Goal: Use online tool/utility: Utilize a website feature to perform a specific function

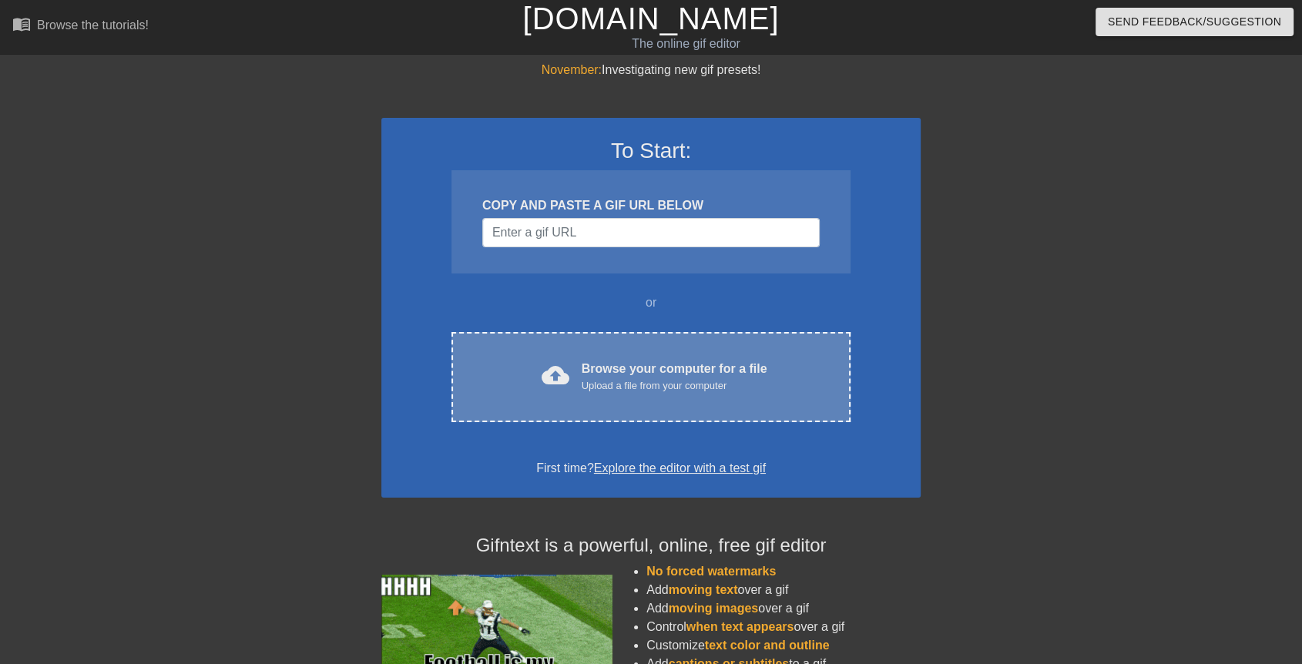
click at [657, 356] on div "cloud_upload Browse your computer for a file Upload a file from your computer C…" at bounding box center [650, 377] width 399 height 90
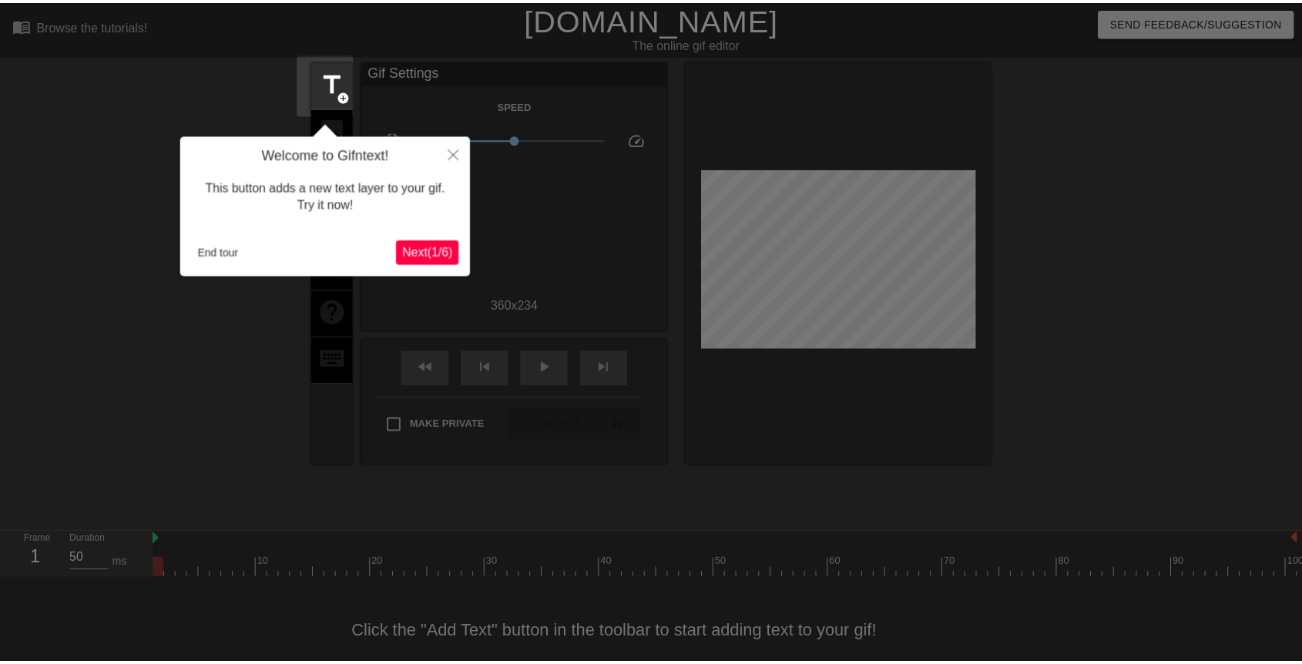
scroll to position [35, 0]
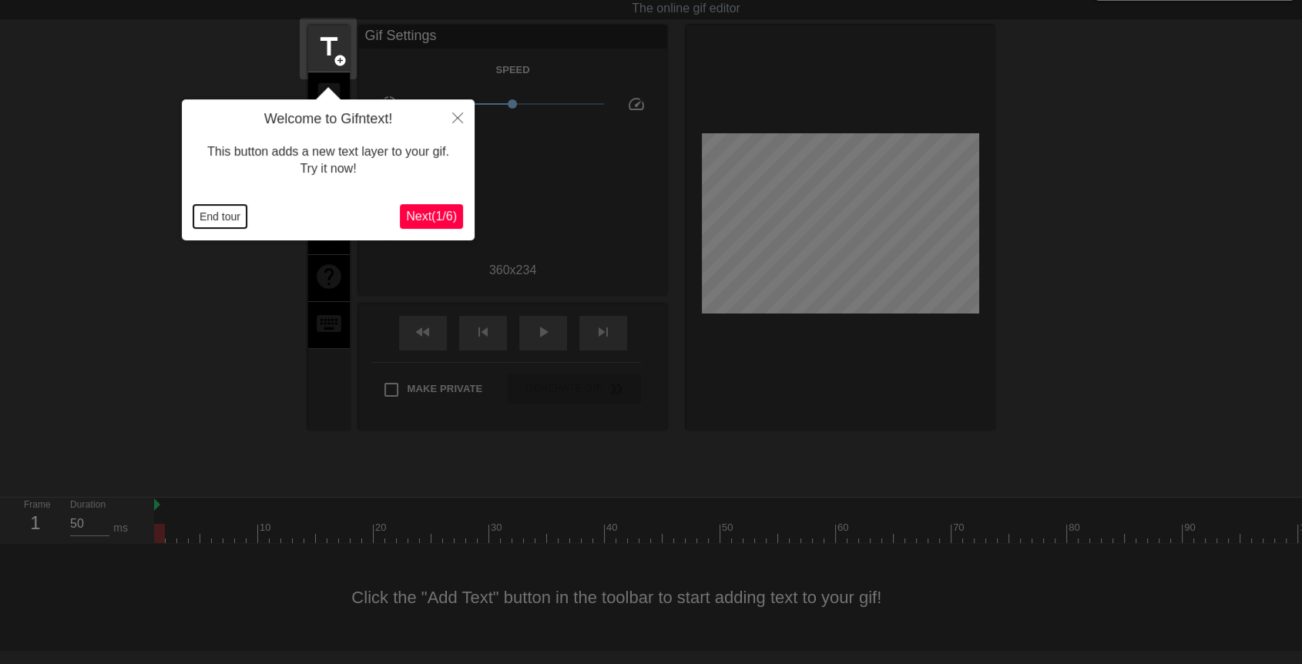
click at [238, 211] on button "End tour" at bounding box center [219, 216] width 53 height 23
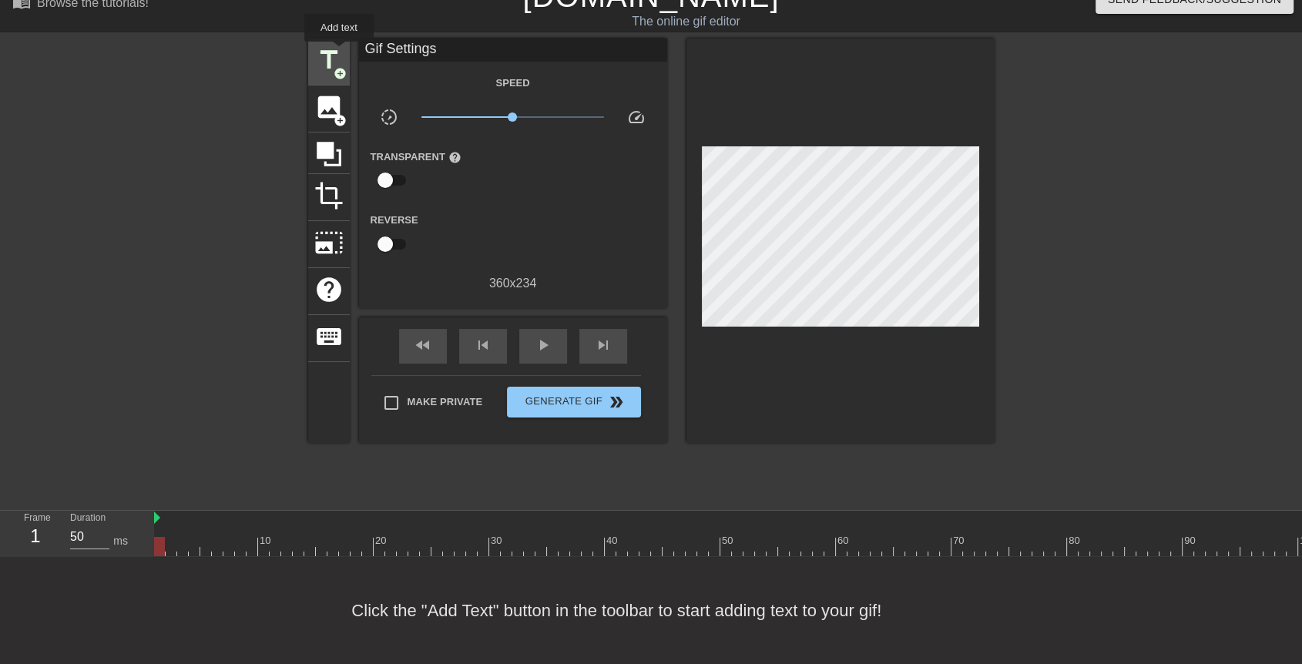
click at [339, 52] on span "title" at bounding box center [328, 59] width 29 height 29
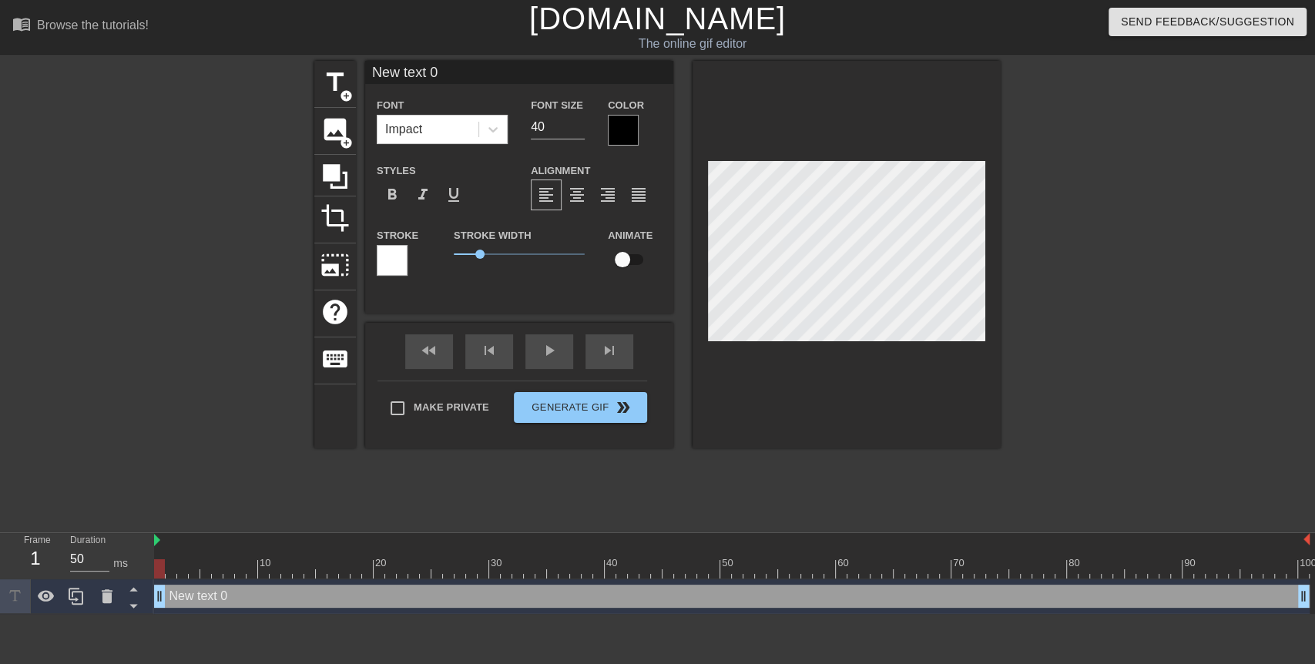
scroll to position [2, 2]
type input """
type textarea """
type input ""Y"
type textarea ""Y"
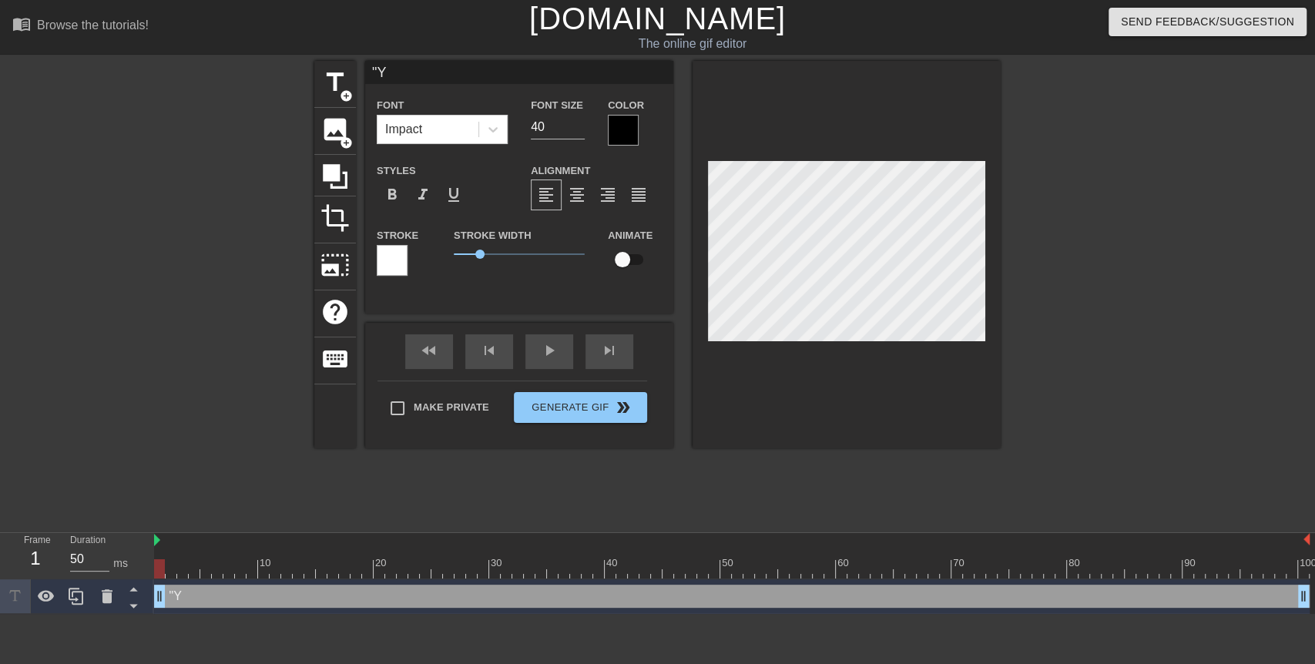
type input ""Yo"
type textarea ""Yo"
type input ""You"
type textarea ""You"
type input ""You"
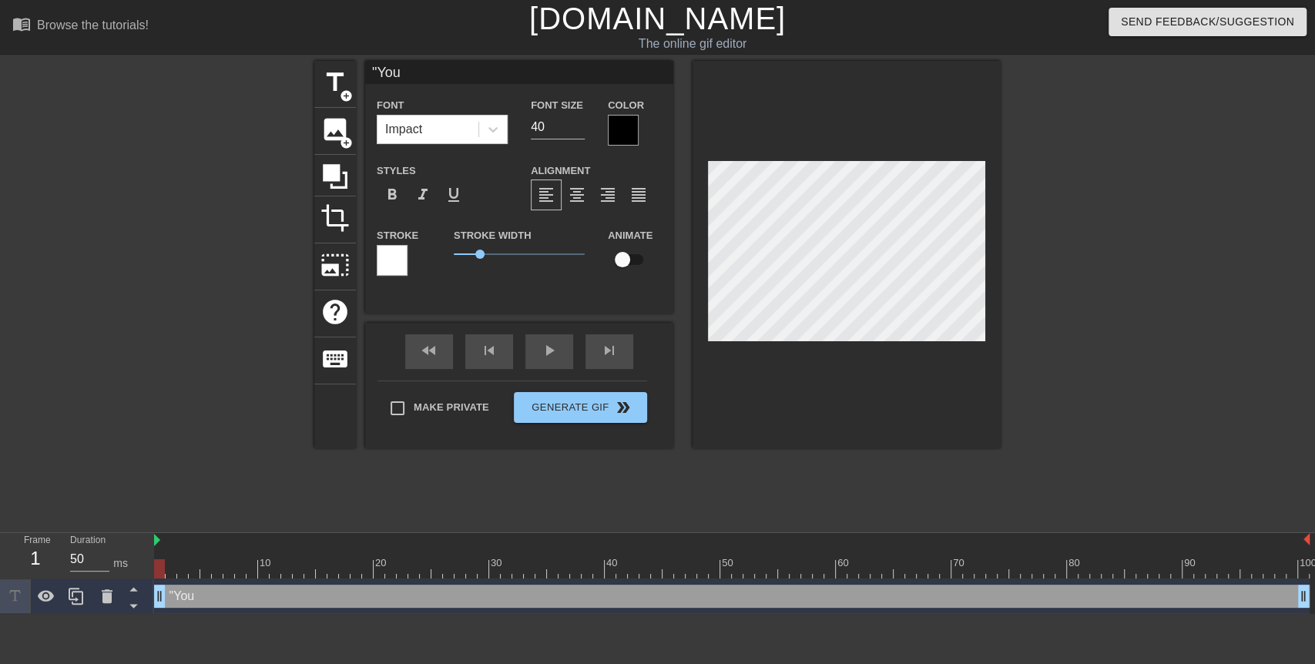
type textarea ""You"
type input ""You m"
type textarea ""You m"
type input ""You mu"
type textarea ""You mu"
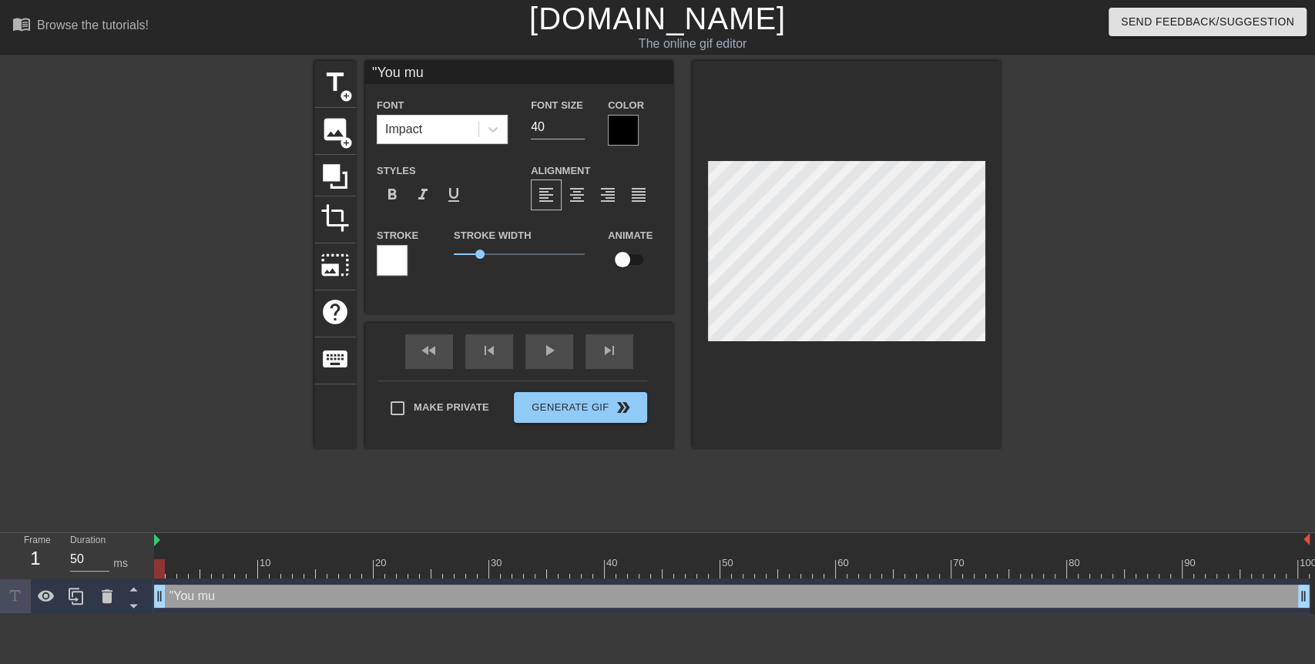
type input ""You mus"
type textarea ""You mus"
type input ""You must"
type textarea ""You must"
type input ""You must"
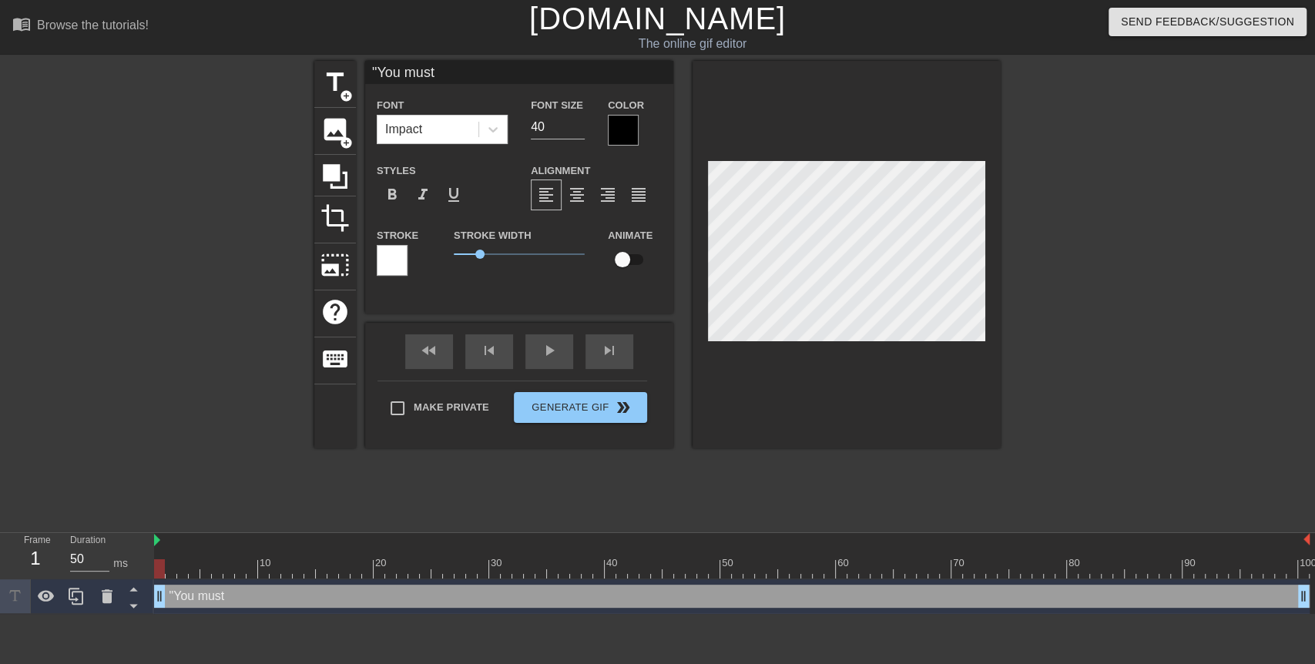
type textarea ""You must"
type input ""You must s"
type textarea ""You must s"
type input ""You must sh"
type textarea ""You must sh"
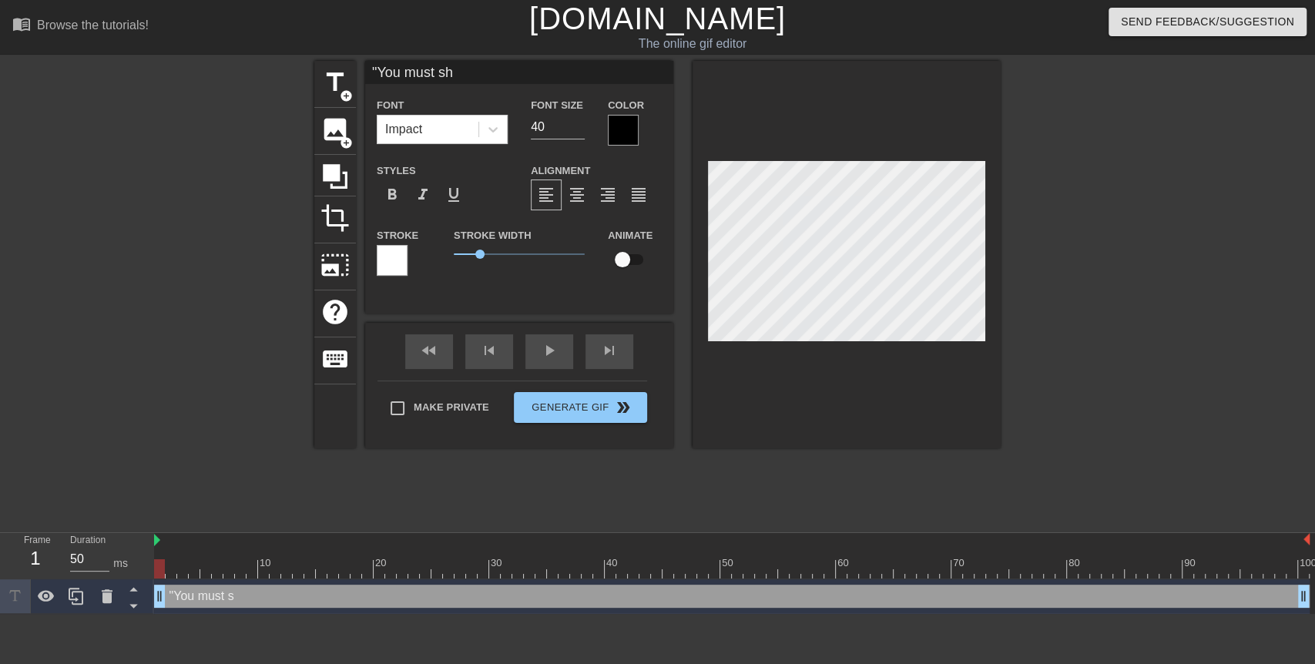
type input ""You must sho"
type textarea ""You must sho"
type input ""You must show"
type textarea ""You must show"
type input ""You must show"
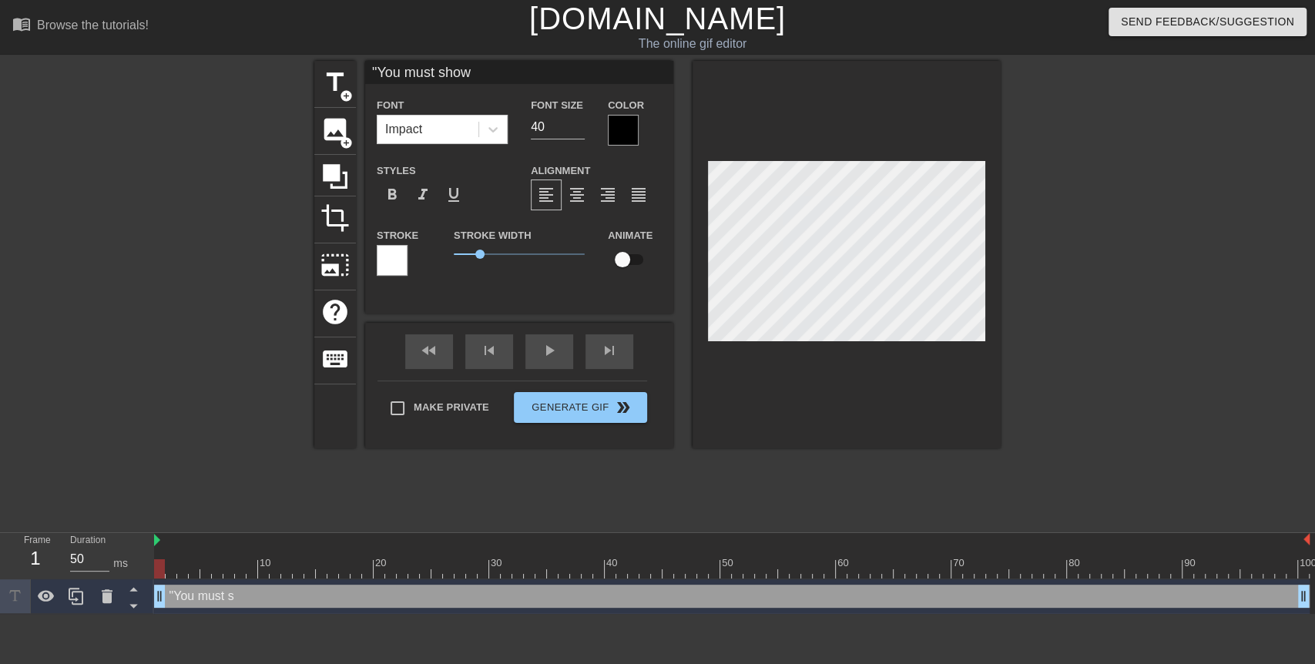
type textarea ""You must show"
type input ""You must show w"
type textarea ""You must show w"
type input ""You must show wo"
type textarea ""You must show wo"
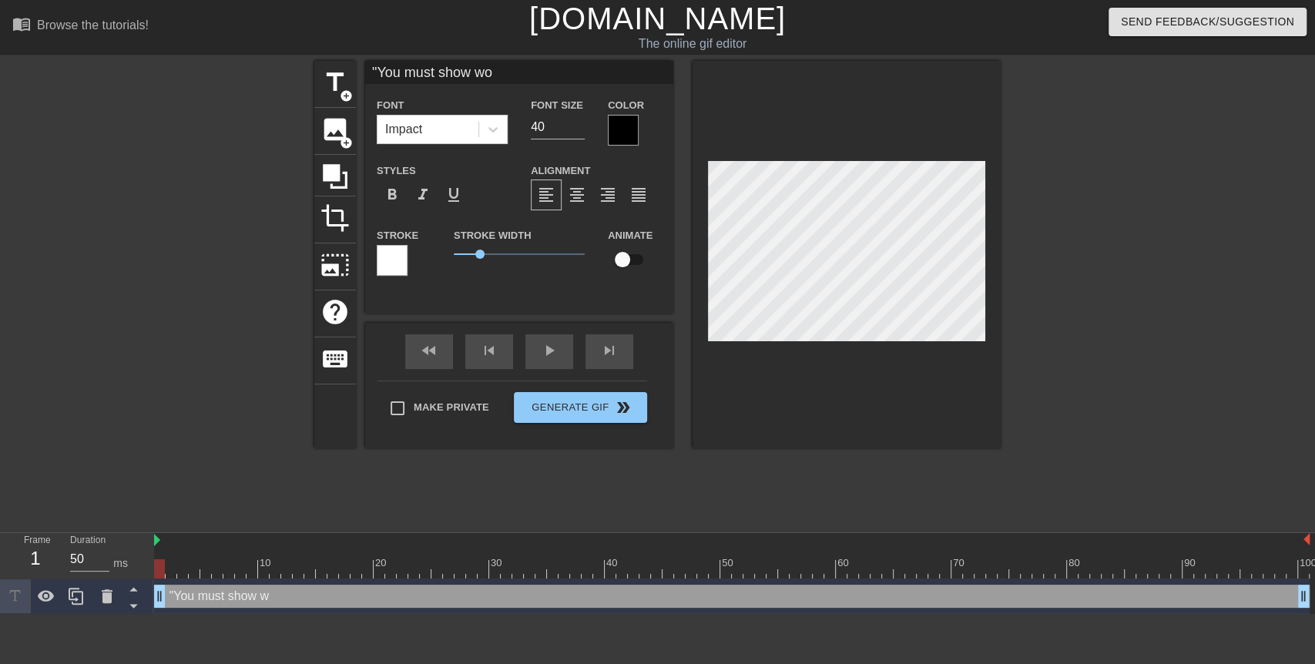
type input ""You must show wor"
type textarea ""You must show wor"
type input ""You must show work"
type textarea ""You must show work"
type input ""You must show work"
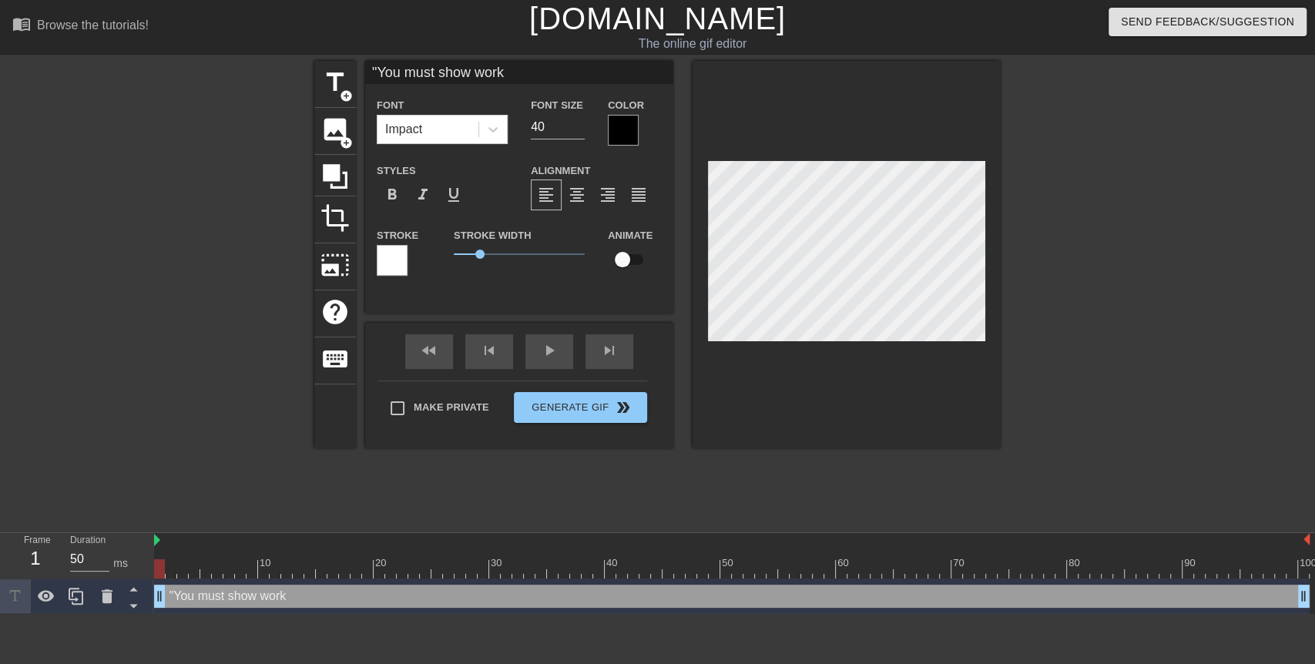
type textarea ""You must show work"
type input ""You must show work"
type textarea ""You must show work"
type input ""You must show work""
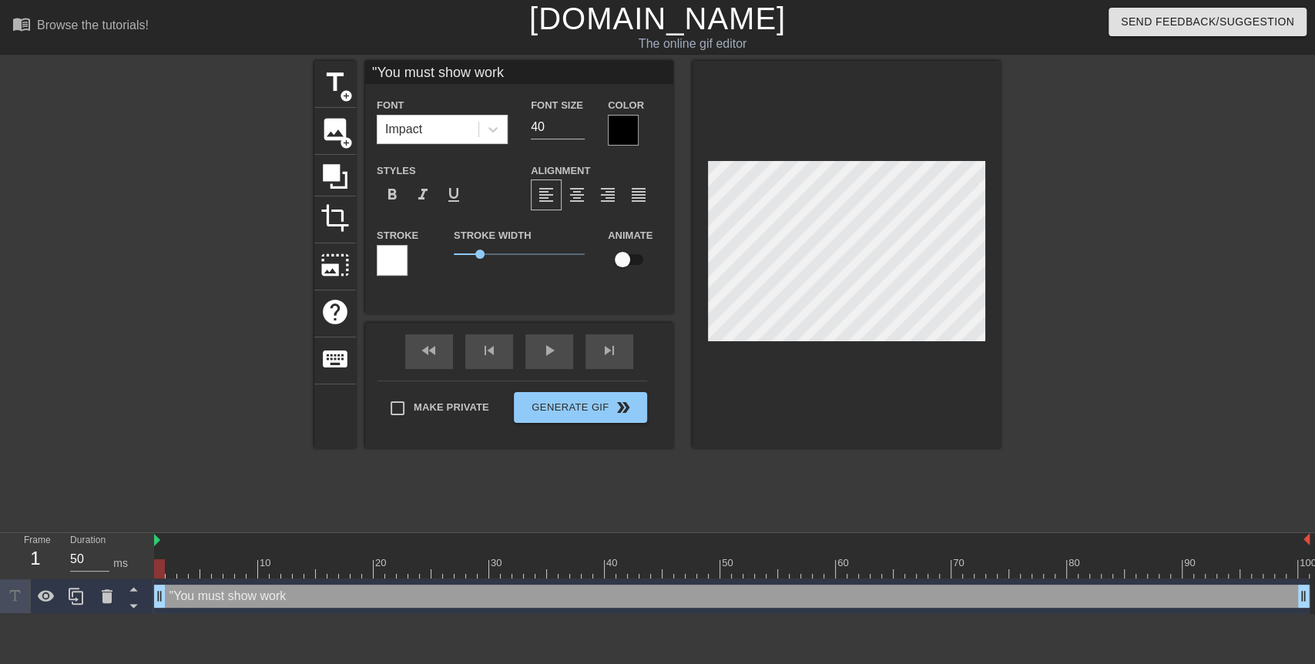
type textarea ""You must show work""
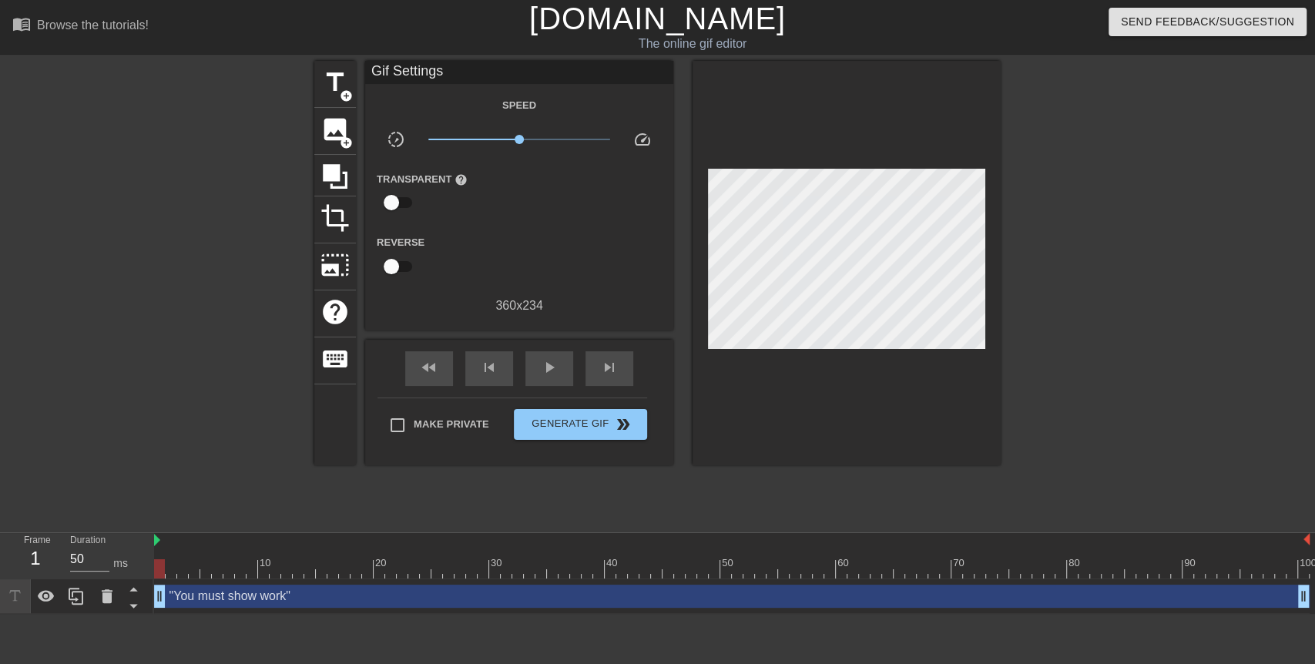
click at [1089, 278] on div at bounding box center [1134, 292] width 231 height 462
click at [1058, 220] on div at bounding box center [1134, 292] width 231 height 462
drag, startPoint x: 160, startPoint y: 575, endPoint x: 456, endPoint y: 583, distance: 295.9
click at [456, 583] on div "10 20 30 40 50 60 70 80 90 100 "You must show work" drag_handle drag_handle" at bounding box center [734, 573] width 1161 height 81
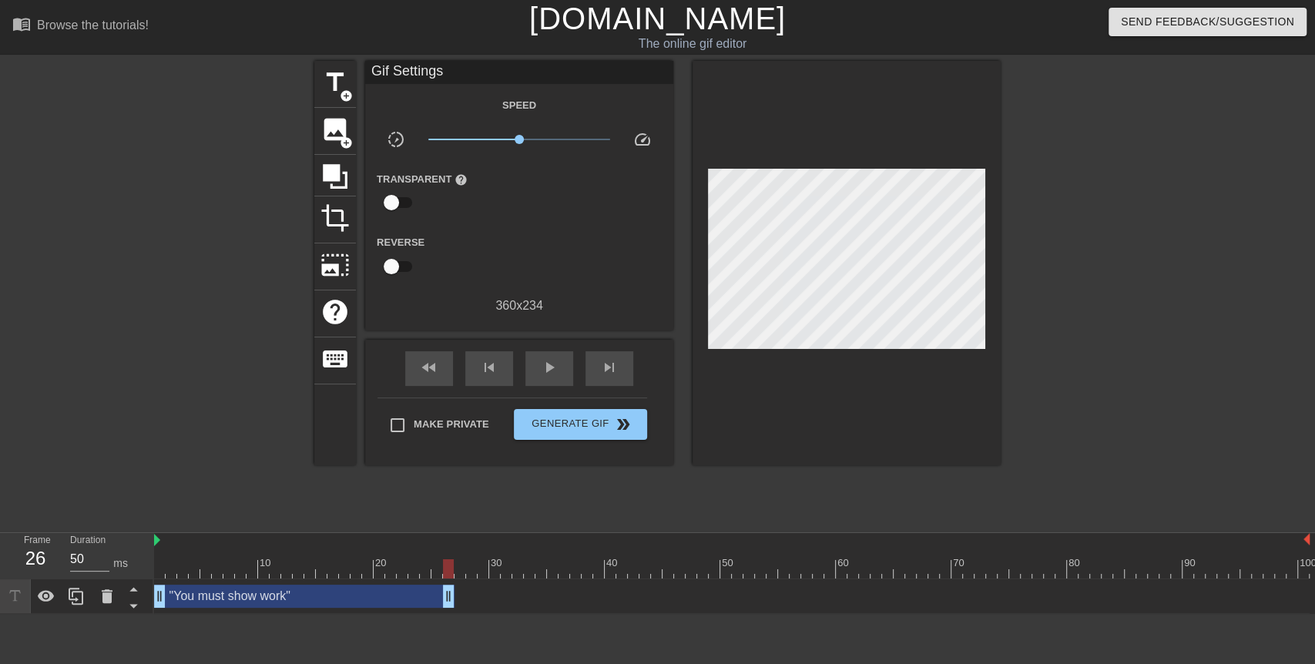
drag, startPoint x: 1300, startPoint y: 598, endPoint x: 446, endPoint y: 619, distance: 854.5
click at [446, 614] on div "10 20 30 40 50 60 70 80 90 100 "You must show work" drag_handle drag_handle" at bounding box center [734, 573] width 1161 height 81
drag, startPoint x: 445, startPoint y: 572, endPoint x: 462, endPoint y: 584, distance: 21.0
click at [462, 584] on div "10 20 30 40 50 60 70 80 90 100 "You must show work" drag_handle drag_handle" at bounding box center [734, 573] width 1161 height 81
click at [333, 77] on span "title" at bounding box center [334, 82] width 29 height 29
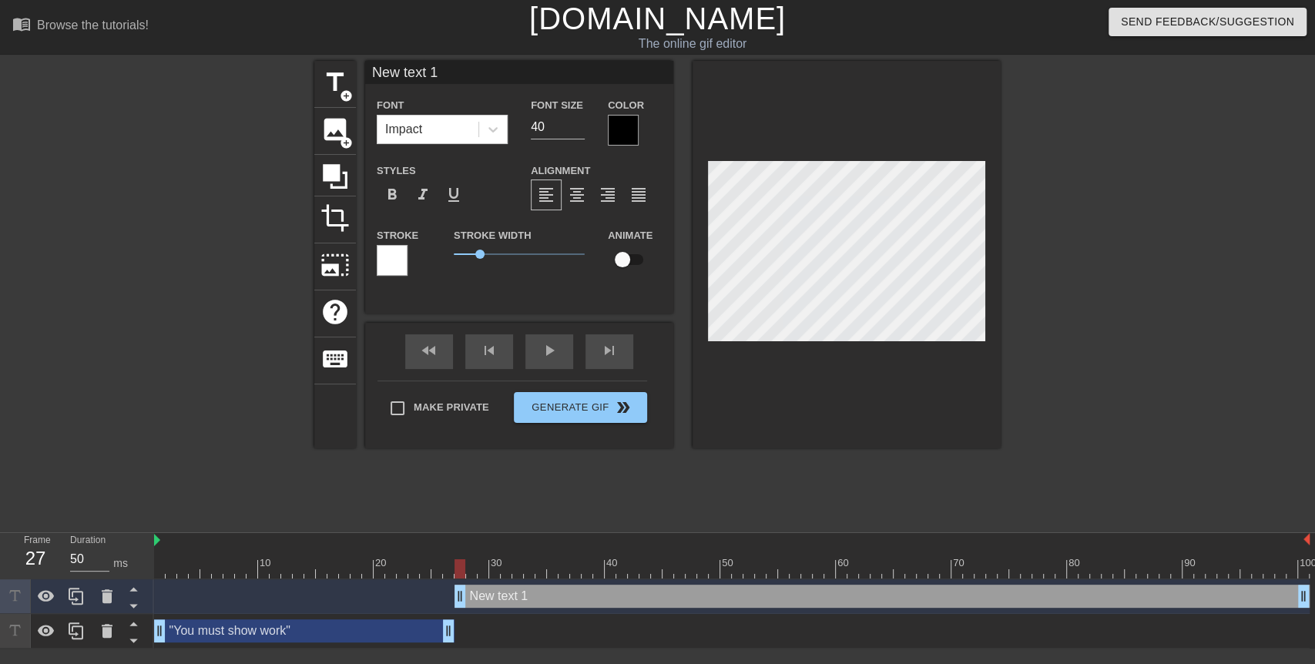
scroll to position [2, 3]
type input "M"
type textarea "M"
type input "Mr"
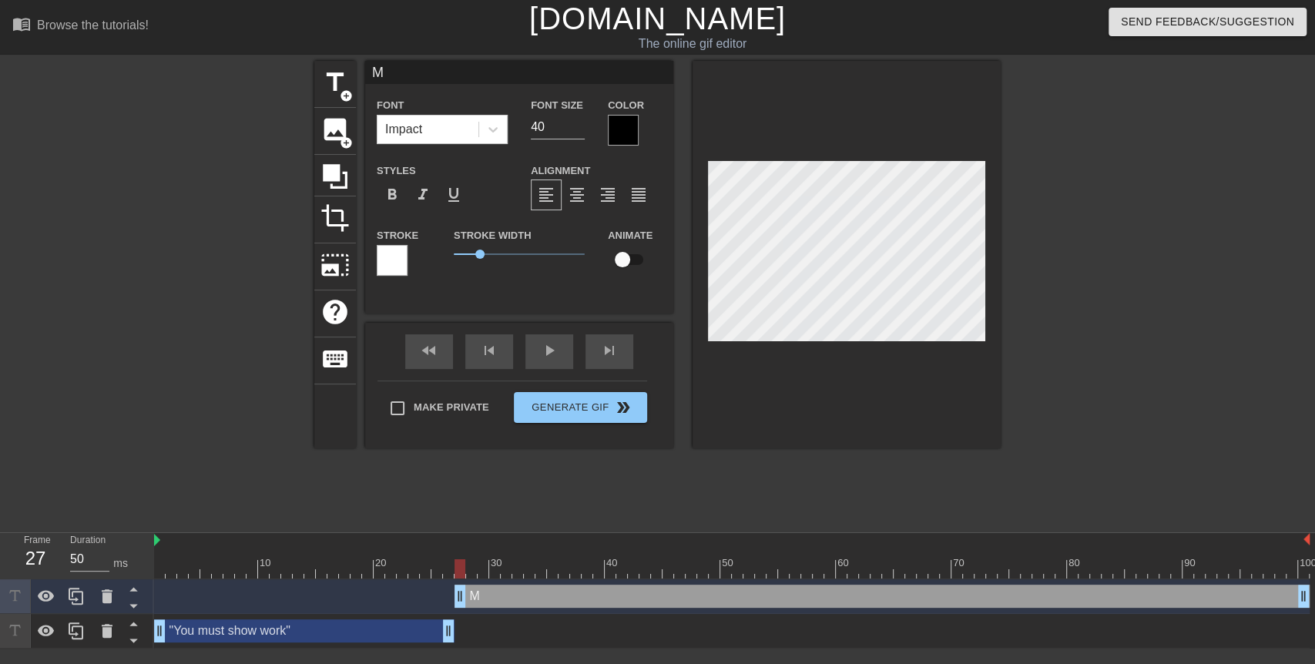
type textarea "Mr"
type input "Mr."
type textarea "Mr."
type input "Mr."
type textarea "Mr."
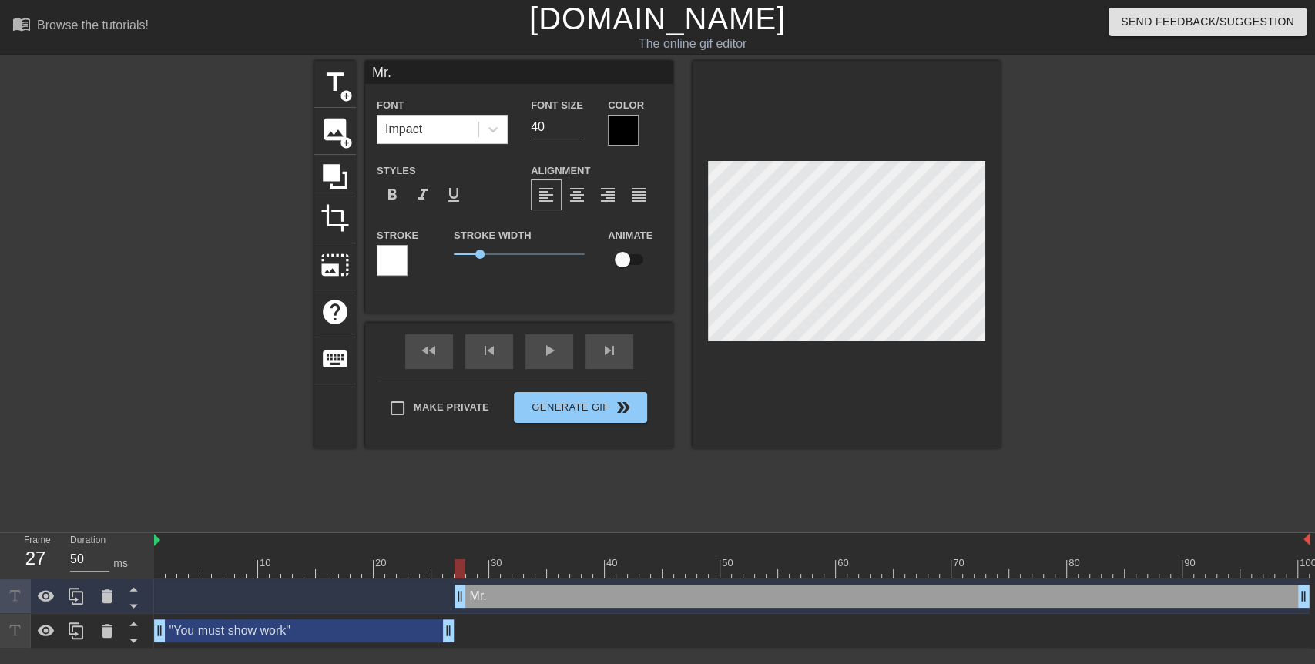
type input "Mr. S"
type textarea "Mr. S"
type input "Mr. Sa"
type textarea "Mr. Sa"
type input "Mr. S"
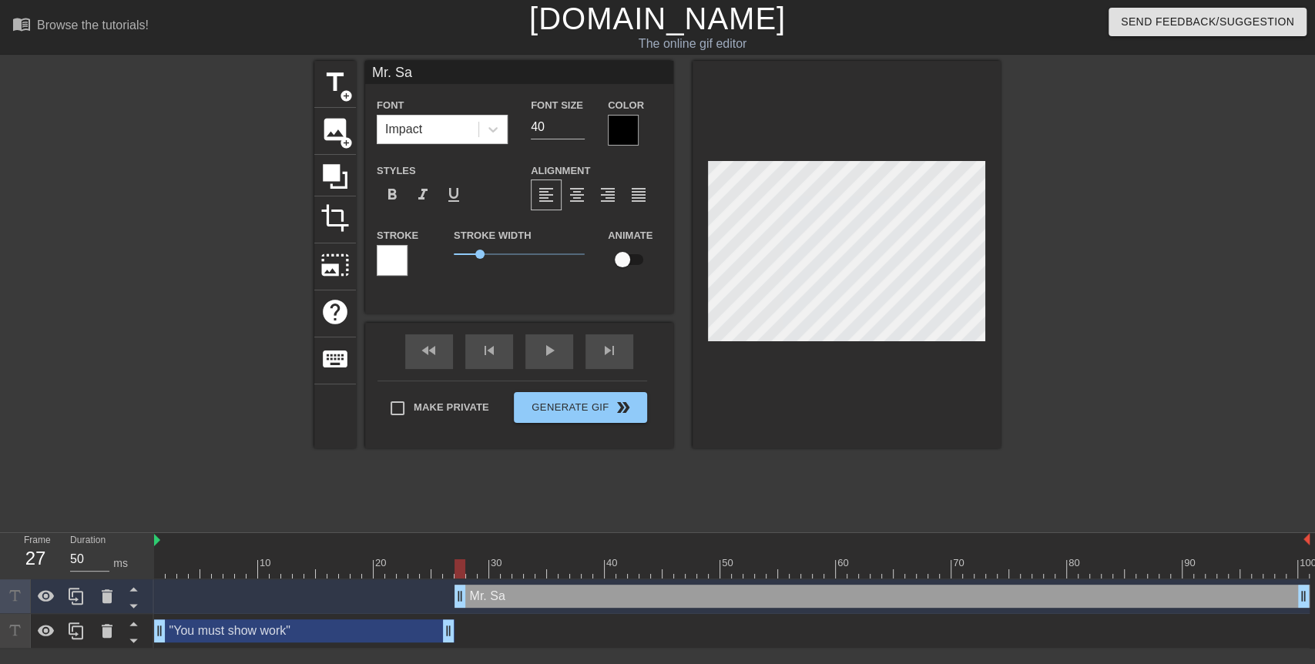
type textarea "Mr. S"
type input "Mr. St"
type textarea "Mr. St"
type input "Mr. Sta"
type textarea "Mr. Sta"
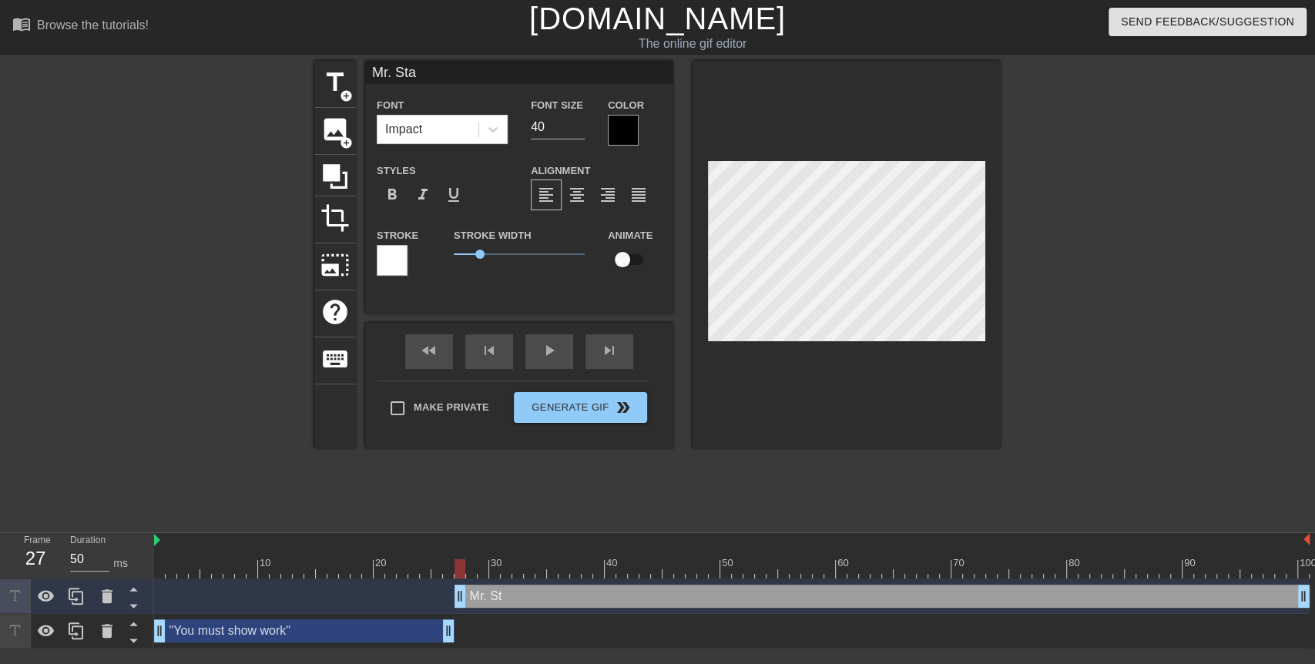
type input "[PERSON_NAME]"
type textarea "[PERSON_NAME]"
type input "Mr. Stall"
type textarea "Mr. Stall"
type input "Mr. Stalli"
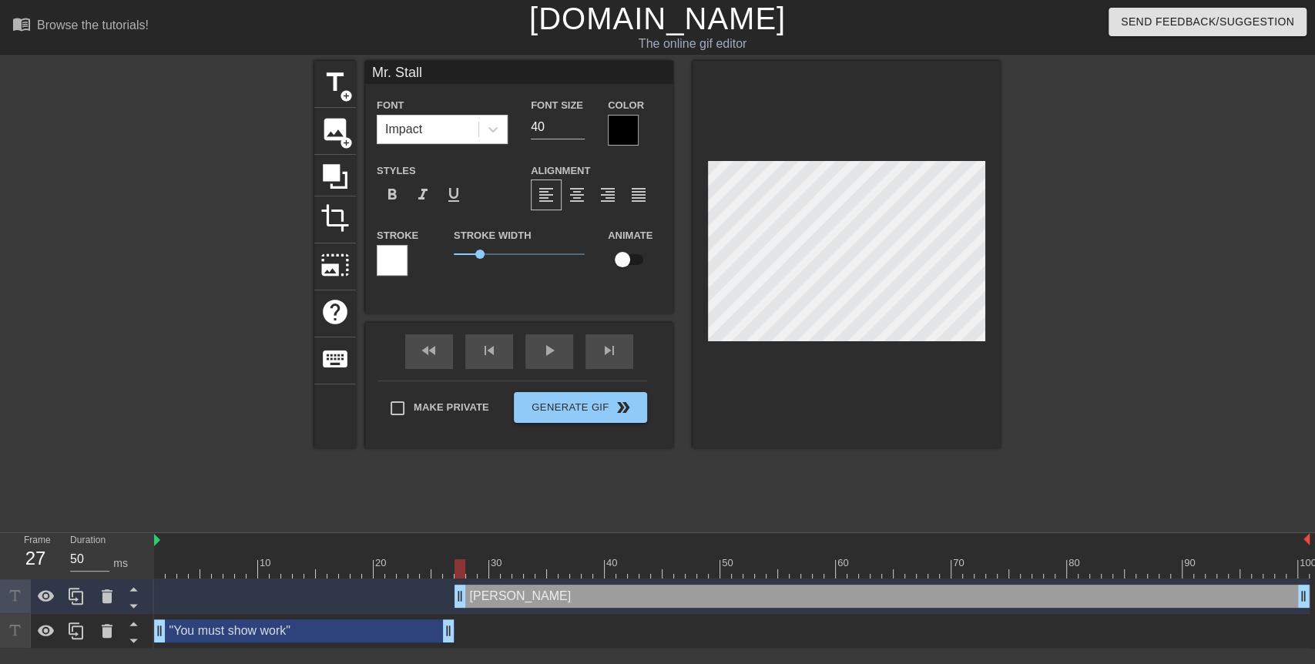
type textarea "Mr. Stalli"
type input "[PERSON_NAME]"
type textarea "[PERSON_NAME]"
type input "[PERSON_NAME]"
type textarea "[PERSON_NAME]"
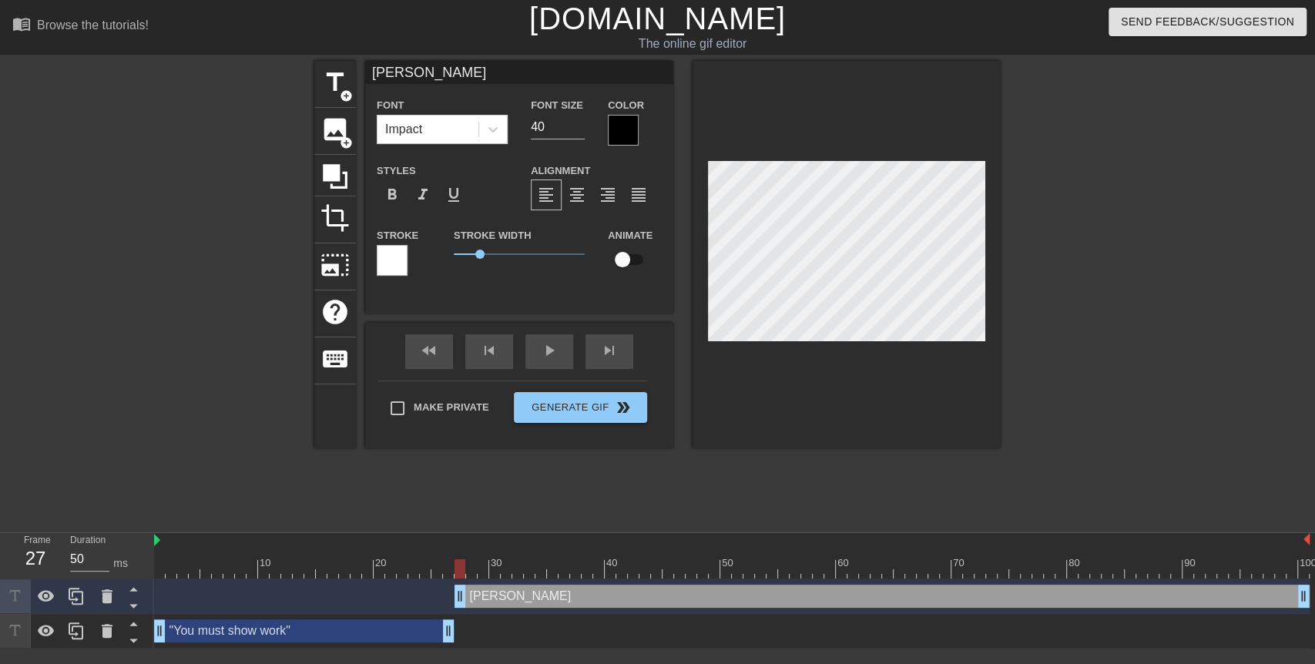
type input "[PERSON_NAME]"
type textarea "[PERSON_NAME]"
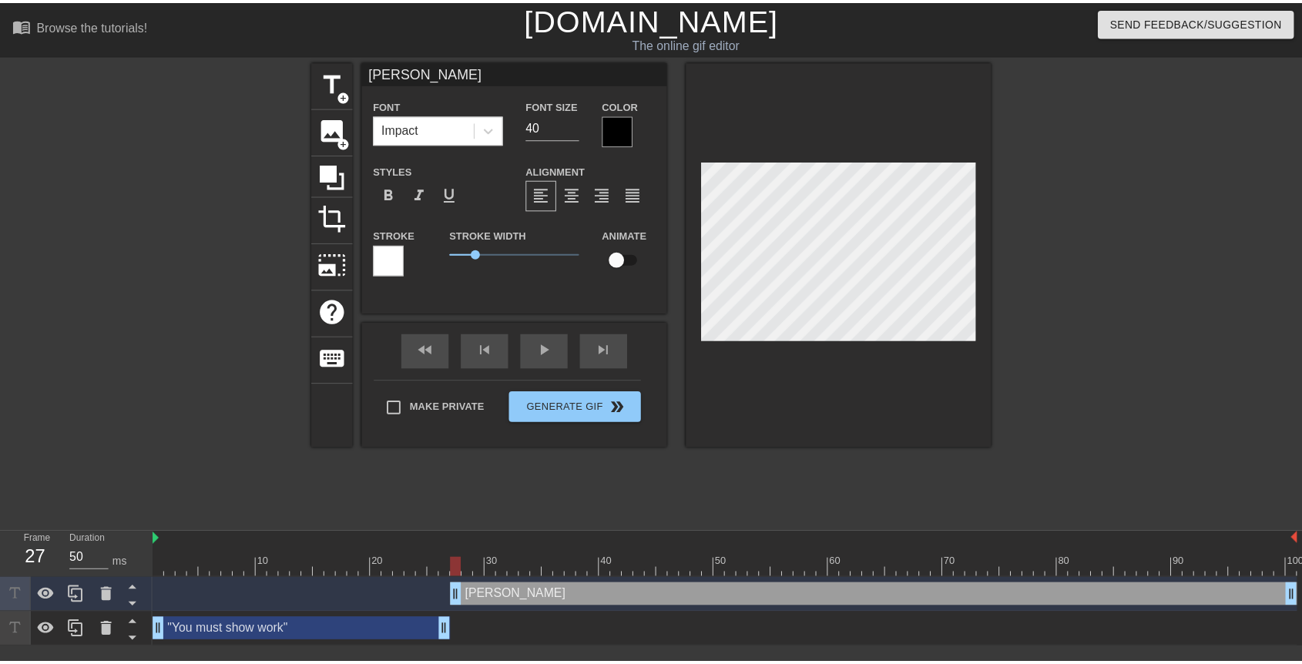
scroll to position [2, 4]
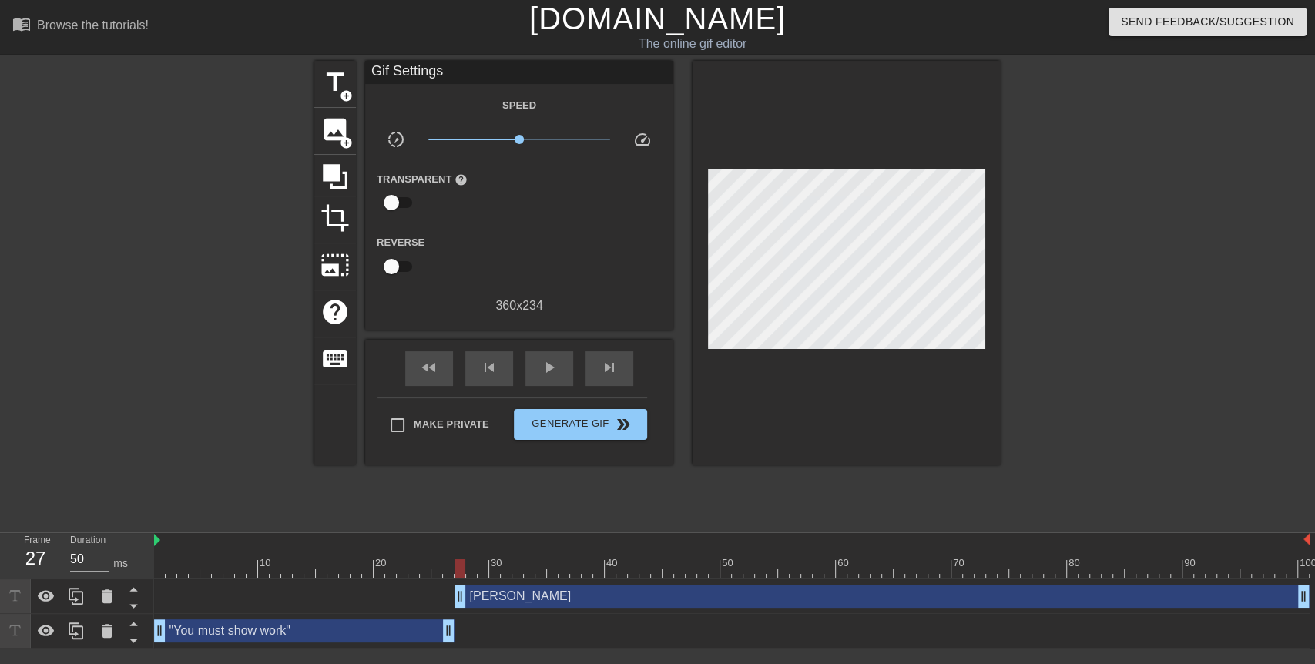
click at [1004, 292] on div "title add_circle image add_circle crop photo_size_select_large help keyboard Gi…" at bounding box center [657, 292] width 1315 height 462
drag, startPoint x: 456, startPoint y: 572, endPoint x: 89, endPoint y: 554, distance: 367.1
click at [89, 554] on div "Frame 1 Duration 50 ms 10 20 30 40 50 60 70 80 90 100 [PERSON_NAME] drag_handle…" at bounding box center [657, 591] width 1315 height 116
drag, startPoint x: 296, startPoint y: 565, endPoint x: 819, endPoint y: 572, distance: 523.0
click at [819, 572] on div at bounding box center [731, 568] width 1155 height 19
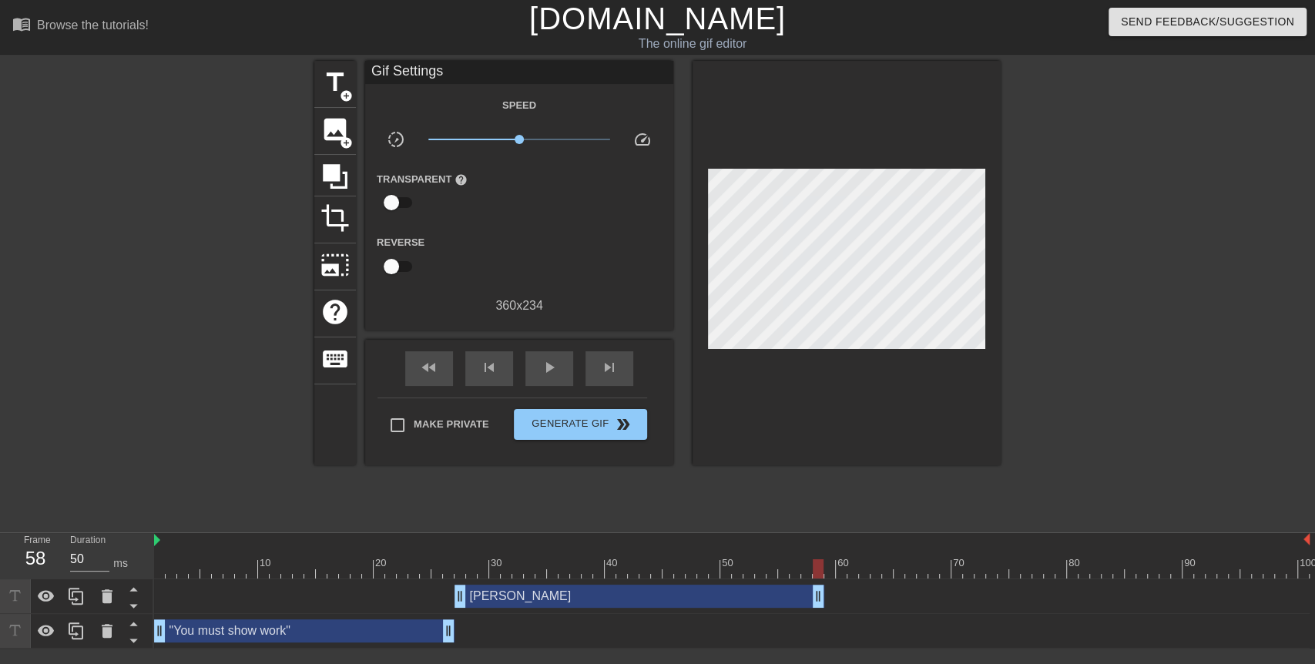
drag, startPoint x: 1304, startPoint y: 594, endPoint x: 815, endPoint y: 603, distance: 489.2
drag, startPoint x: 822, startPoint y: 566, endPoint x: 91, endPoint y: 561, distance: 731.0
click at [91, 561] on div "Frame 1 Duration 50 ms 10 20 30 40 50 60 70 80 90 100 [PERSON_NAME] drag_handle…" at bounding box center [657, 591] width 1315 height 116
click at [340, 89] on span "add_circle" at bounding box center [346, 95] width 13 height 13
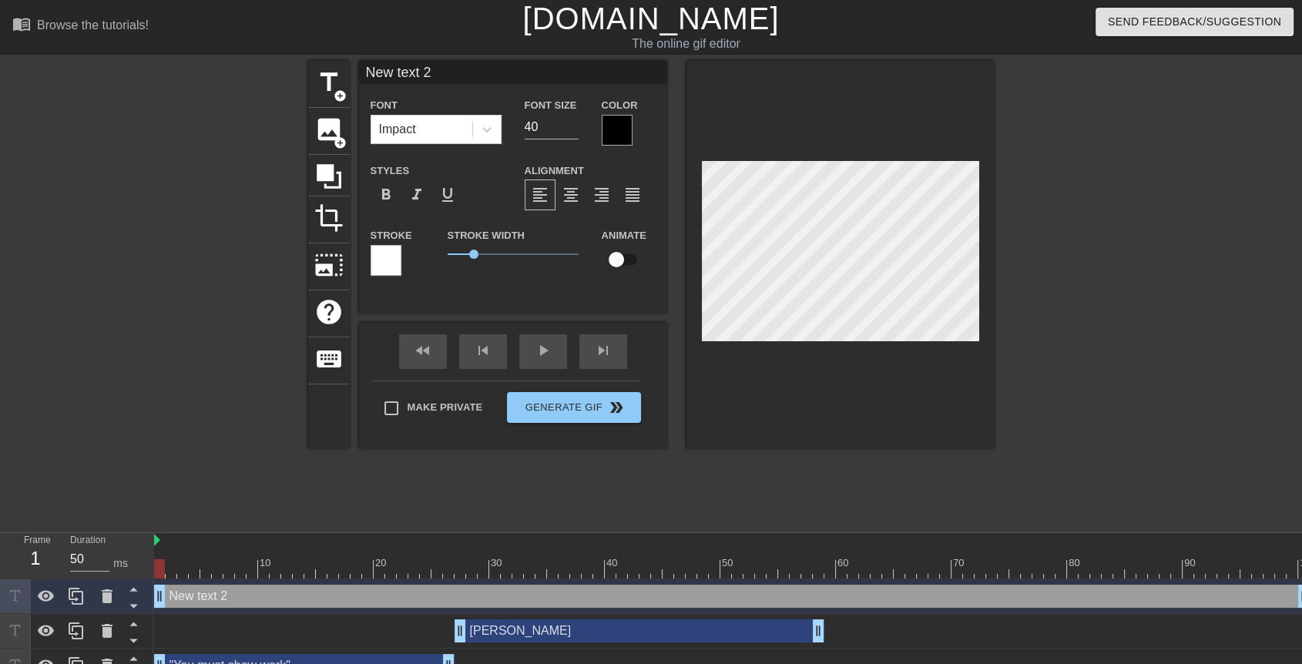
click at [223, 595] on div "New text 2 drag_handle drag_handle" at bounding box center [731, 596] width 1155 height 23
type input "S"
type textarea "S"
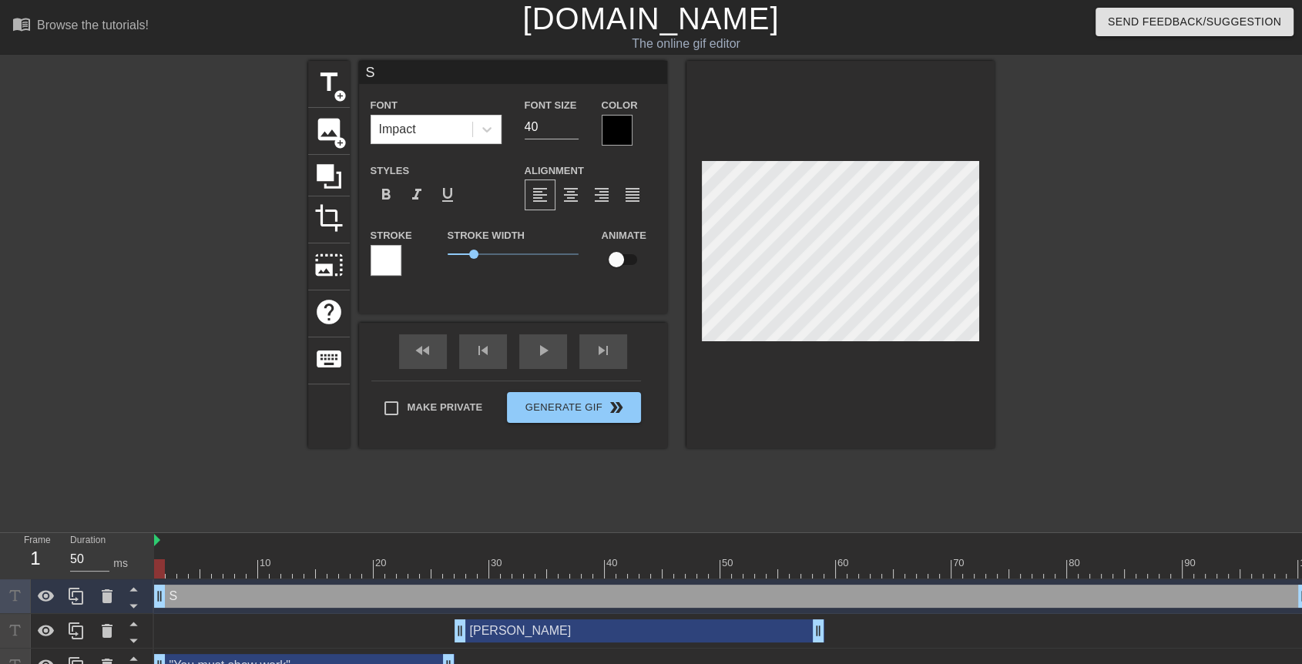
type input "St"
type textarea "St"
type input "Stu"
type textarea "Stu"
type input "Stud"
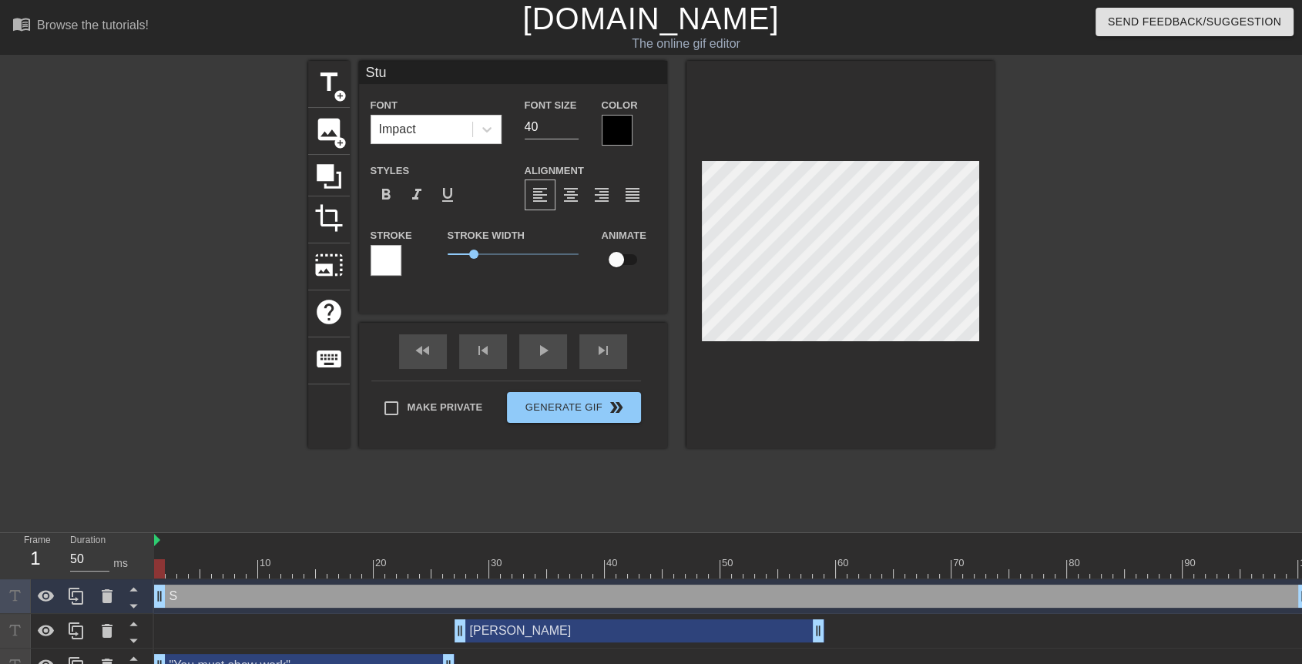
type textarea "Stud"
type input "Stude"
type textarea "Stude"
type input "Studen"
type textarea "Studen"
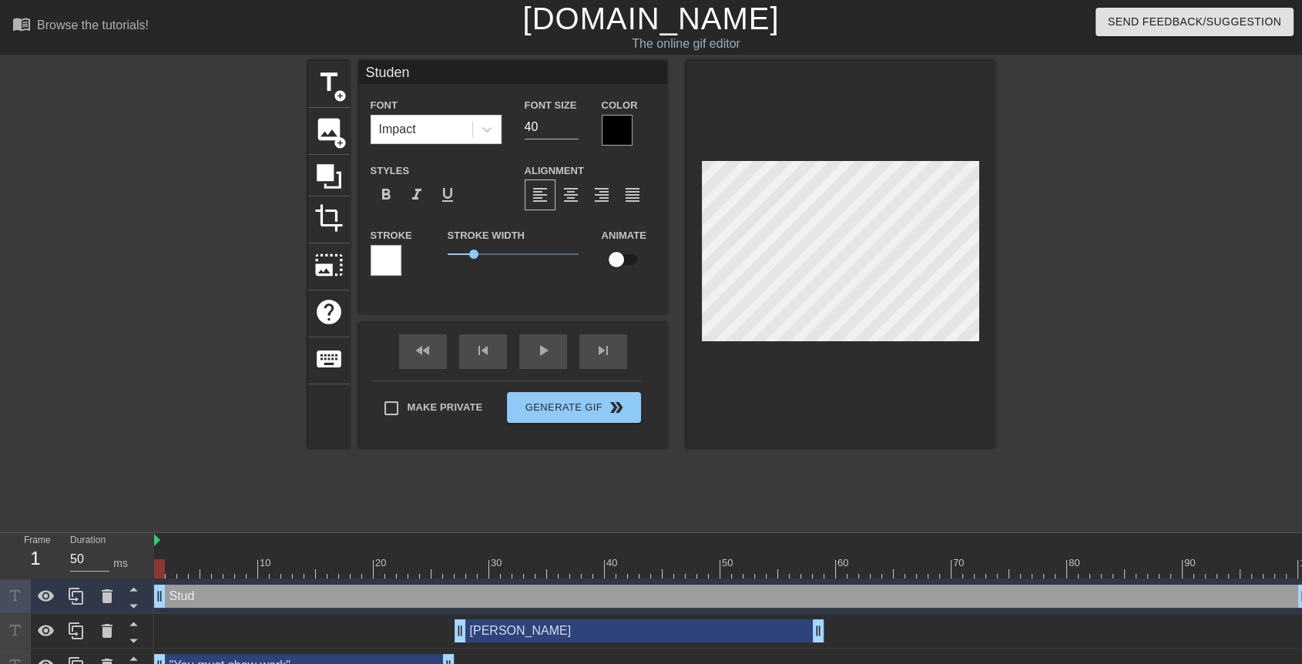
type input "Student"
type textarea "Student"
type input "Students"
type textarea "Students"
click at [616, 260] on input "checkbox" at bounding box center [616, 259] width 88 height 29
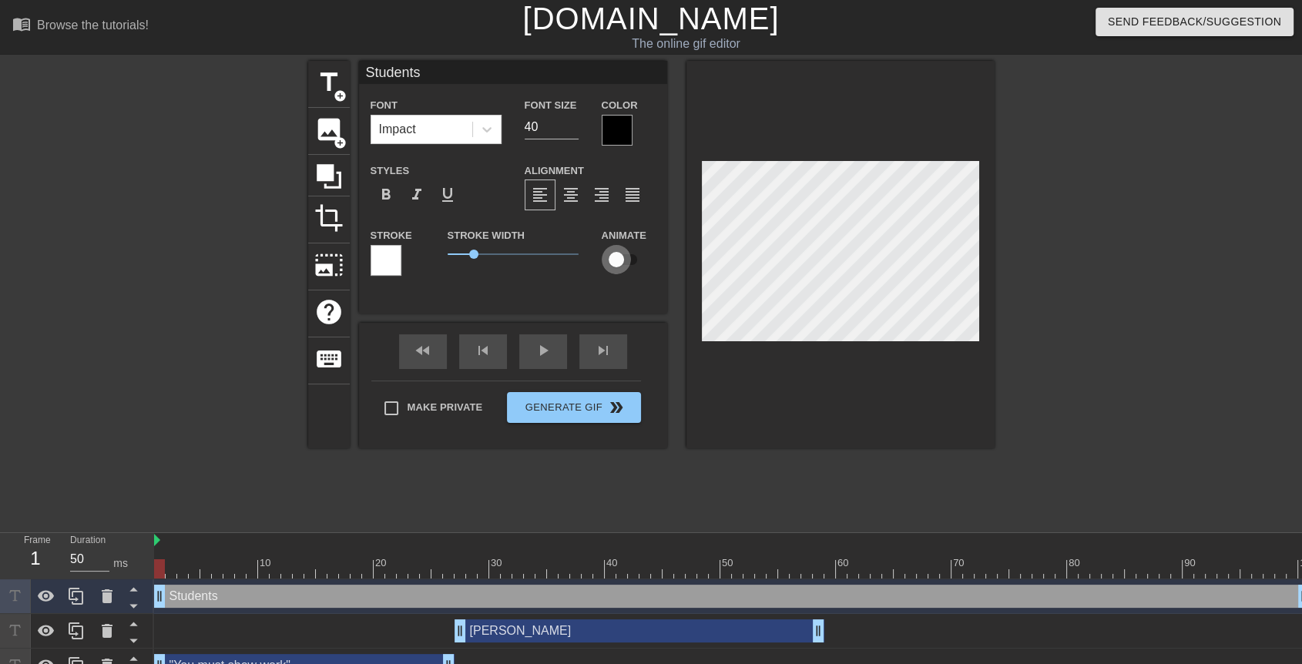
checkbox input "true"
drag, startPoint x: 161, startPoint y: 575, endPoint x: 178, endPoint y: 573, distance: 17.1
click at [178, 573] on div at bounding box center [182, 568] width 11 height 19
drag, startPoint x: 179, startPoint y: 573, endPoint x: 201, endPoint y: 573, distance: 21.6
click at [201, 573] on div at bounding box center [205, 568] width 11 height 19
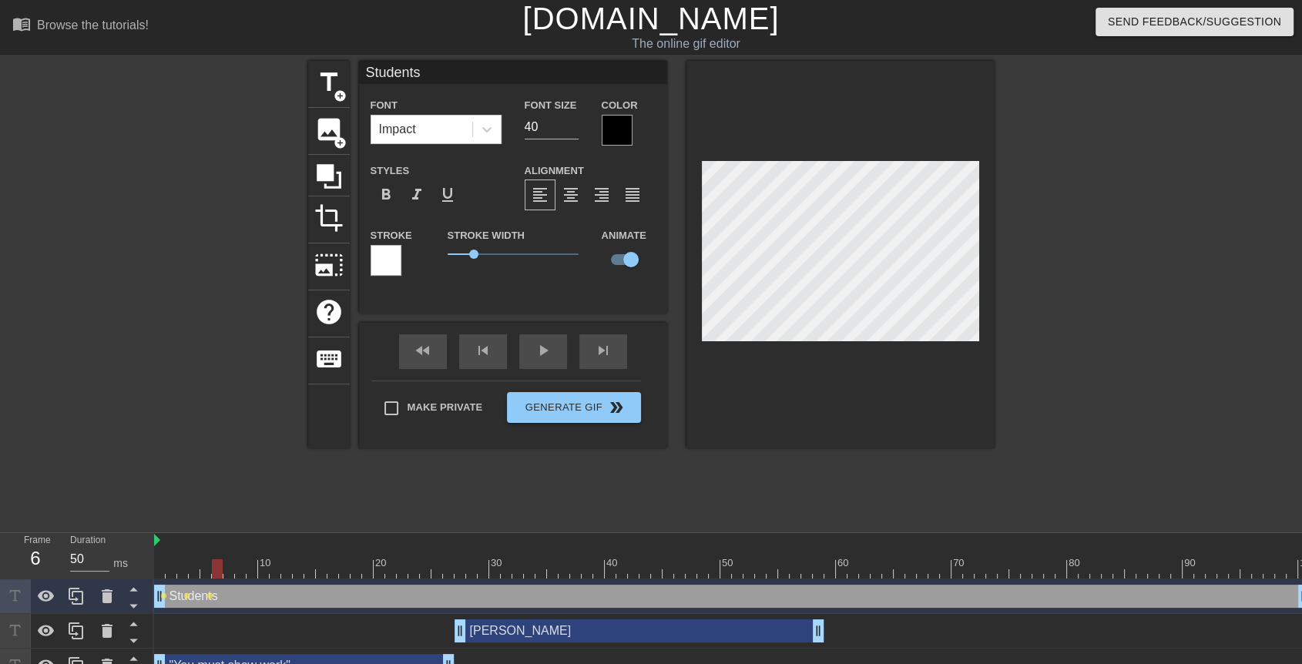
drag, startPoint x: 206, startPoint y: 572, endPoint x: 214, endPoint y: 571, distance: 7.7
click at [214, 571] on div at bounding box center [217, 568] width 11 height 19
drag, startPoint x: 214, startPoint y: 571, endPoint x: 246, endPoint y: 568, distance: 32.4
drag, startPoint x: 246, startPoint y: 568, endPoint x: 243, endPoint y: 580, distance: 12.2
click at [243, 580] on div "Students drag_handle drag_handle lens lens lens lens" at bounding box center [731, 596] width 1155 height 35
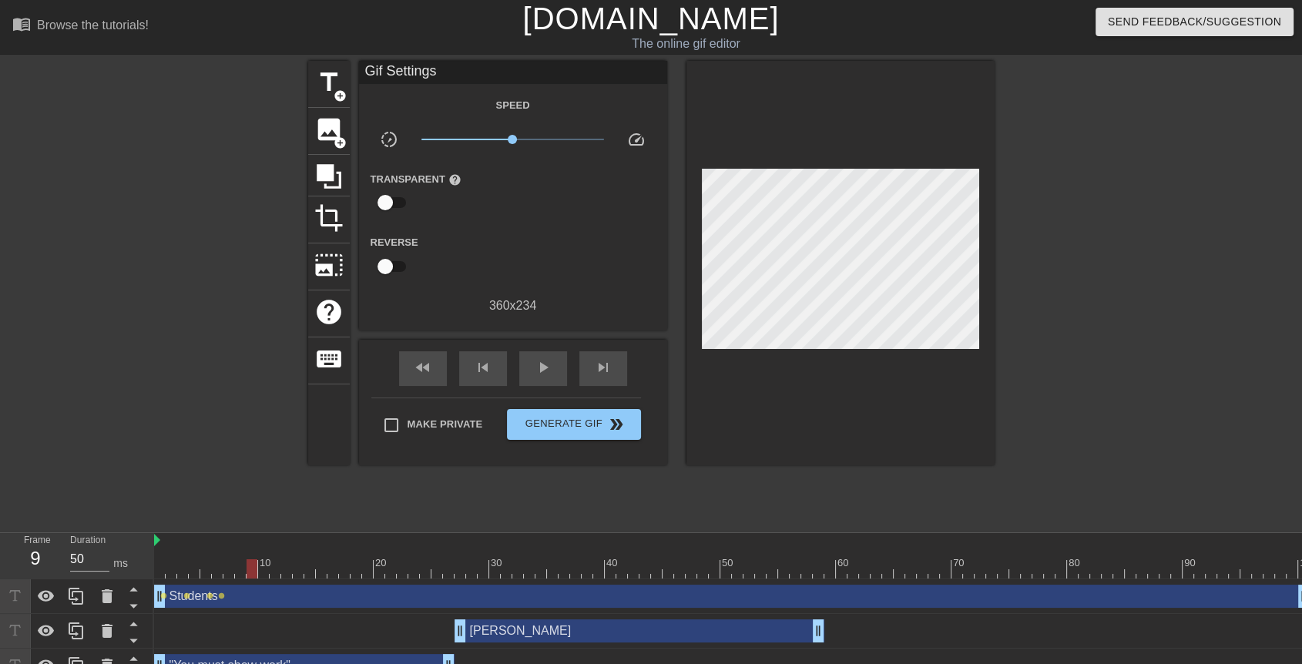
click at [246, 591] on div "Students drag_handle drag_handle" at bounding box center [731, 596] width 1155 height 23
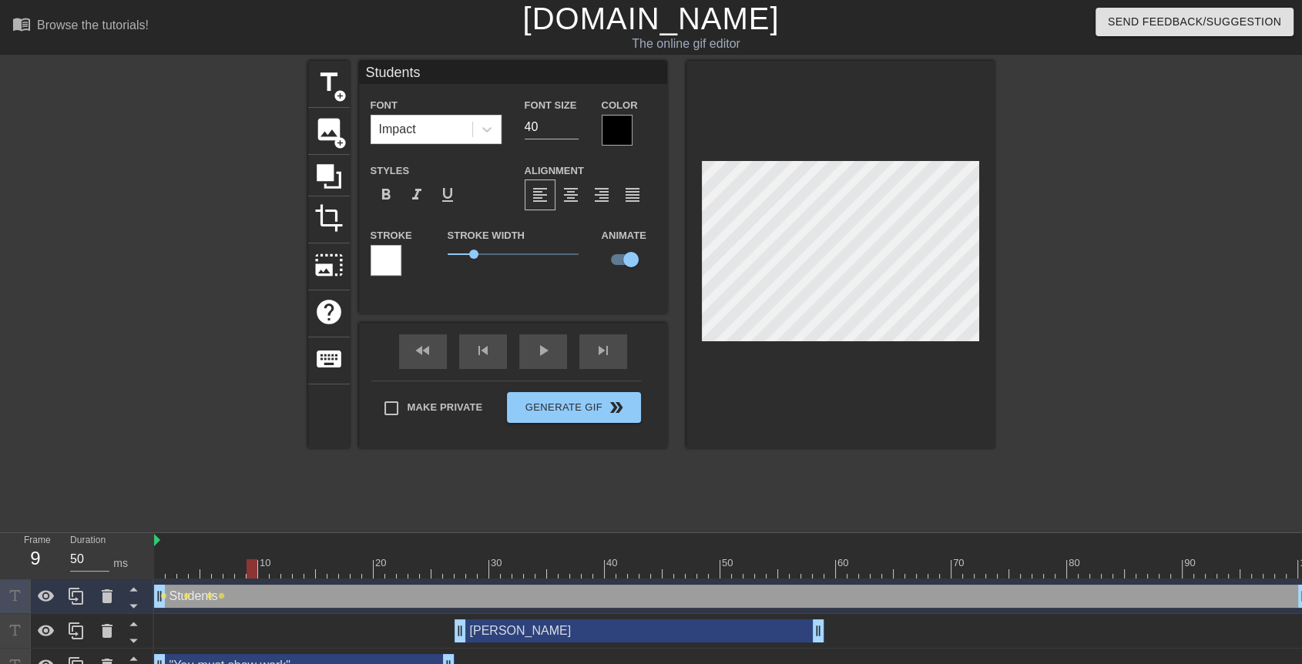
click at [246, 572] on div at bounding box center [251, 568] width 11 height 19
drag, startPoint x: 246, startPoint y: 572, endPoint x: 259, endPoint y: 572, distance: 12.3
click at [259, 572] on div at bounding box center [263, 568] width 11 height 19
drag, startPoint x: 259, startPoint y: 572, endPoint x: 277, endPoint y: 571, distance: 18.5
click at [281, 571] on div at bounding box center [286, 568] width 11 height 19
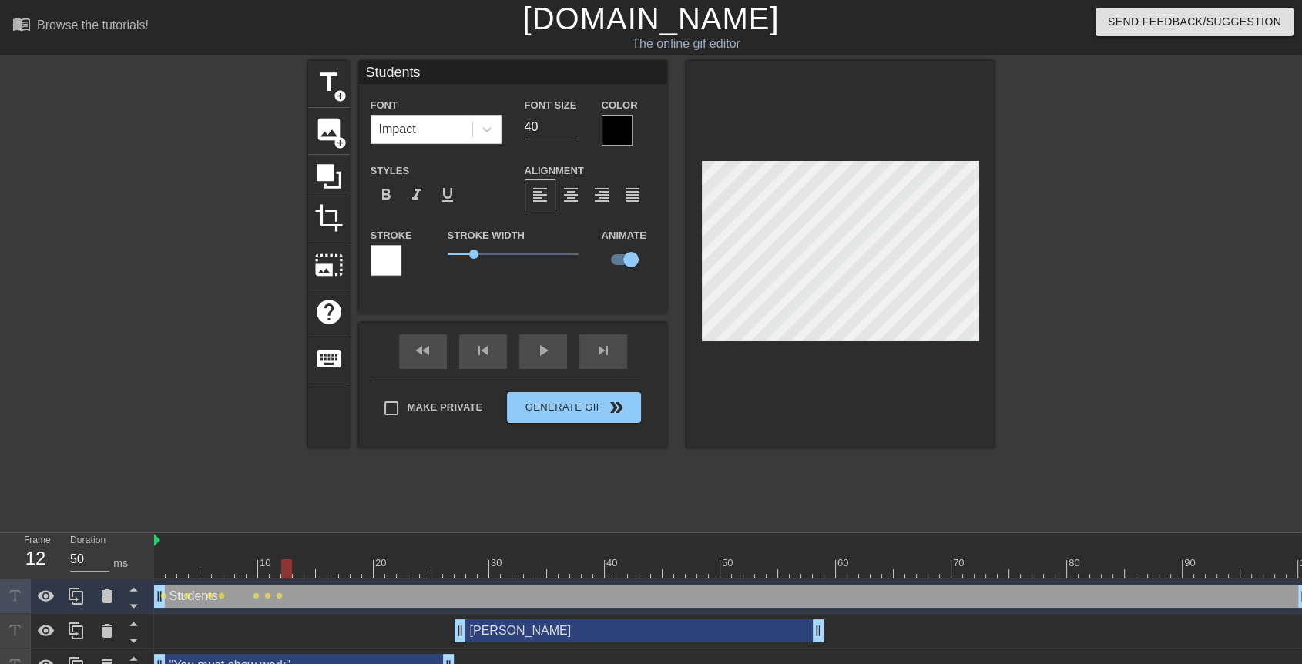
drag, startPoint x: 277, startPoint y: 571, endPoint x: 286, endPoint y: 573, distance: 8.8
click at [286, 573] on div at bounding box center [286, 568] width 11 height 19
drag, startPoint x: 286, startPoint y: 573, endPoint x: 303, endPoint y: 578, distance: 17.6
click at [303, 578] on div "10 20 30 40 50 60 70 80 90 100" at bounding box center [731, 555] width 1155 height 45
click at [308, 578] on div "10 20 30 40 50 60 70 80 90 100" at bounding box center [731, 555] width 1155 height 45
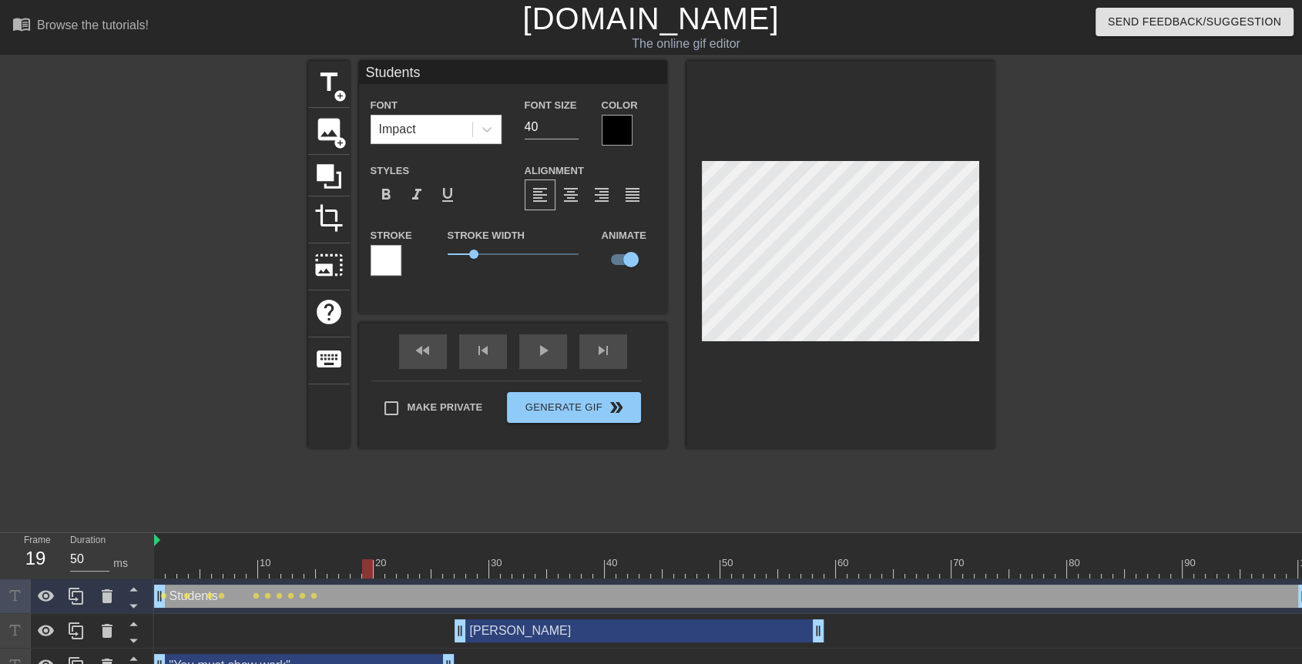
drag, startPoint x: 310, startPoint y: 573, endPoint x: 362, endPoint y: 582, distance: 53.1
click at [362, 582] on div "10 20 30 40 50 60 70 80 90 100 Students drag_handle drag_handle lens lens lens …" at bounding box center [728, 608] width 1148 height 150
drag, startPoint x: 364, startPoint y: 571, endPoint x: 381, endPoint y: 570, distance: 17.0
click at [381, 570] on div at bounding box center [379, 568] width 11 height 19
drag, startPoint x: 381, startPoint y: 570, endPoint x: 391, endPoint y: 572, distance: 9.5
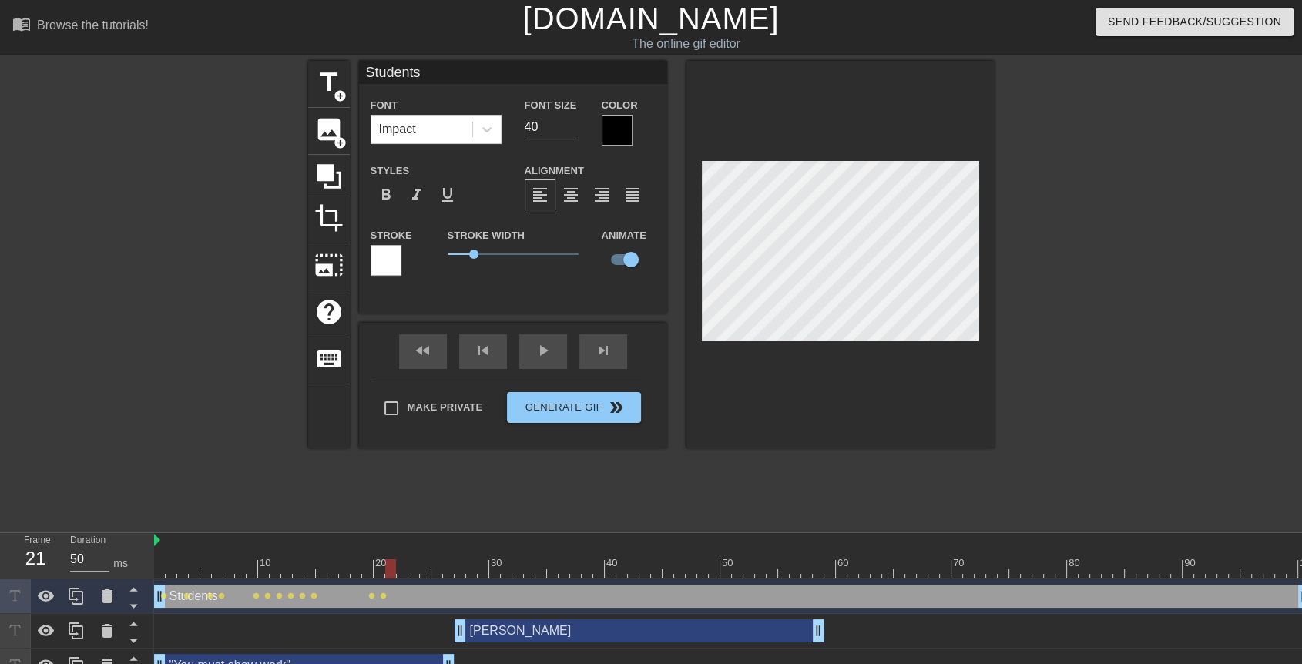
click at [391, 572] on div at bounding box center [390, 568] width 11 height 19
drag, startPoint x: 391, startPoint y: 572, endPoint x: 403, endPoint y: 573, distance: 12.3
click at [403, 573] on div at bounding box center [402, 568] width 11 height 19
drag, startPoint x: 403, startPoint y: 573, endPoint x: 432, endPoint y: 575, distance: 29.3
click at [432, 575] on div at bounding box center [731, 568] width 1155 height 19
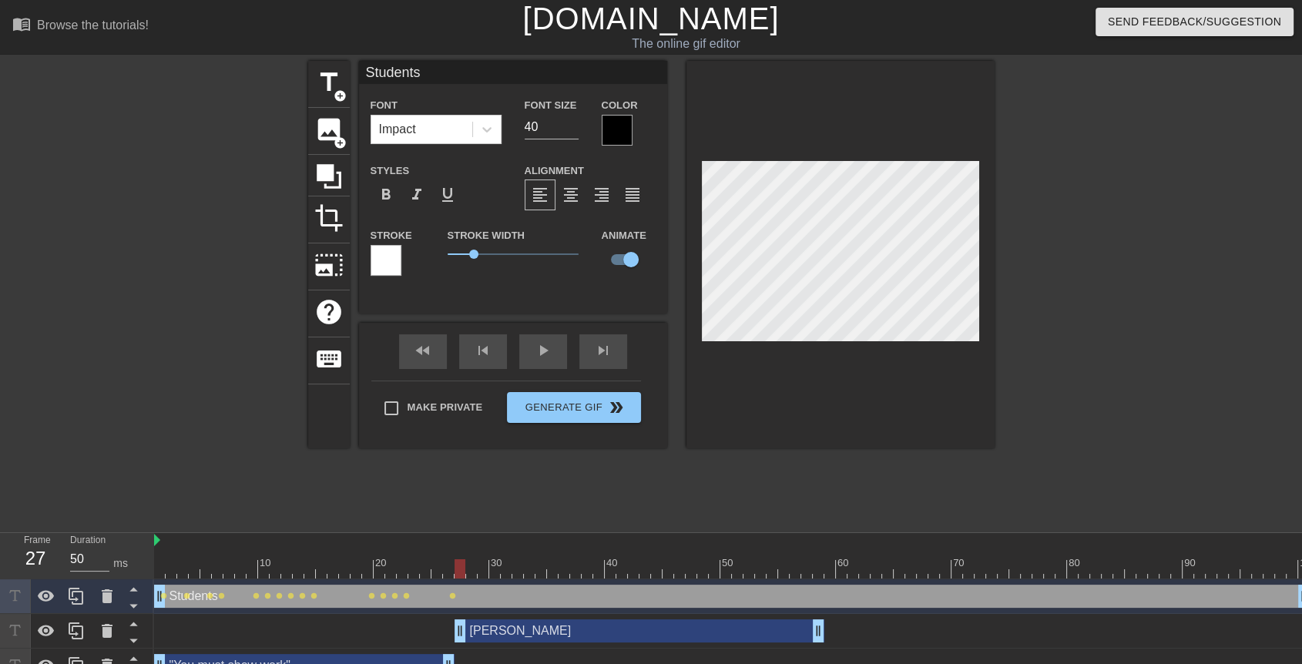
drag, startPoint x: 444, startPoint y: 569, endPoint x: 456, endPoint y: 572, distance: 12.5
click at [456, 572] on div at bounding box center [459, 568] width 11 height 19
drag, startPoint x: 456, startPoint y: 573, endPoint x: 558, endPoint y: 568, distance: 102.5
click at [558, 568] on div at bounding box center [552, 568] width 11 height 19
drag, startPoint x: 560, startPoint y: 568, endPoint x: 589, endPoint y: 561, distance: 30.1
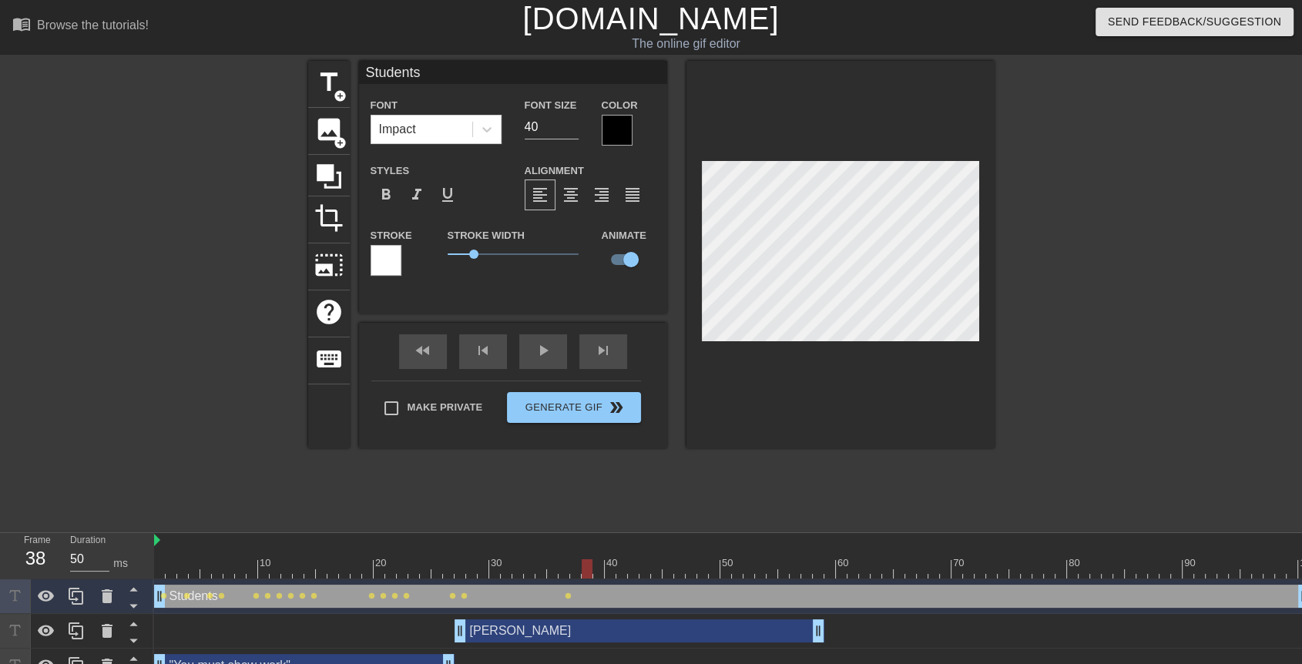
click at [589, 561] on div at bounding box center [731, 568] width 1155 height 19
click at [592, 562] on div at bounding box center [731, 568] width 1155 height 19
drag, startPoint x: 589, startPoint y: 565, endPoint x: 622, endPoint y: 572, distance: 33.8
click at [622, 572] on div at bounding box center [621, 568] width 11 height 19
drag, startPoint x: 622, startPoint y: 572, endPoint x: 632, endPoint y: 569, distance: 10.3
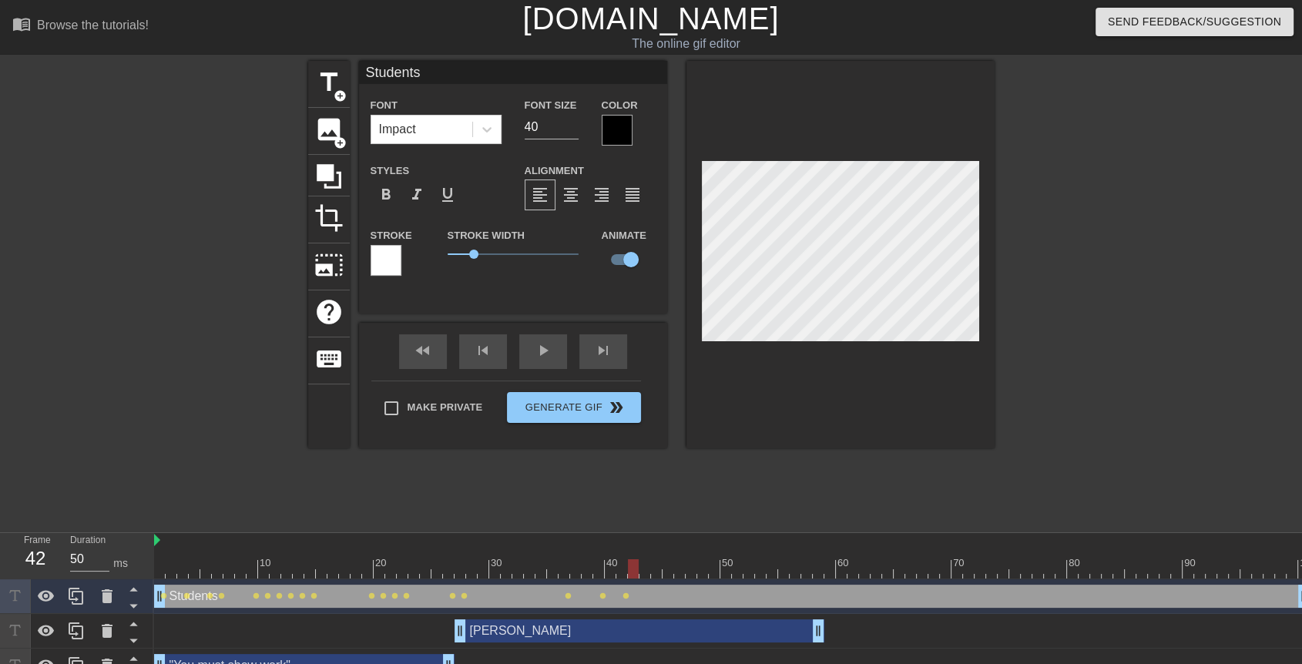
click at [632, 569] on div at bounding box center [633, 568] width 11 height 19
drag, startPoint x: 632, startPoint y: 569, endPoint x: 646, endPoint y: 568, distance: 13.9
click at [646, 568] on div at bounding box center [644, 568] width 11 height 19
drag, startPoint x: 646, startPoint y: 568, endPoint x: 655, endPoint y: 568, distance: 9.3
click at [655, 568] on div at bounding box center [656, 568] width 11 height 19
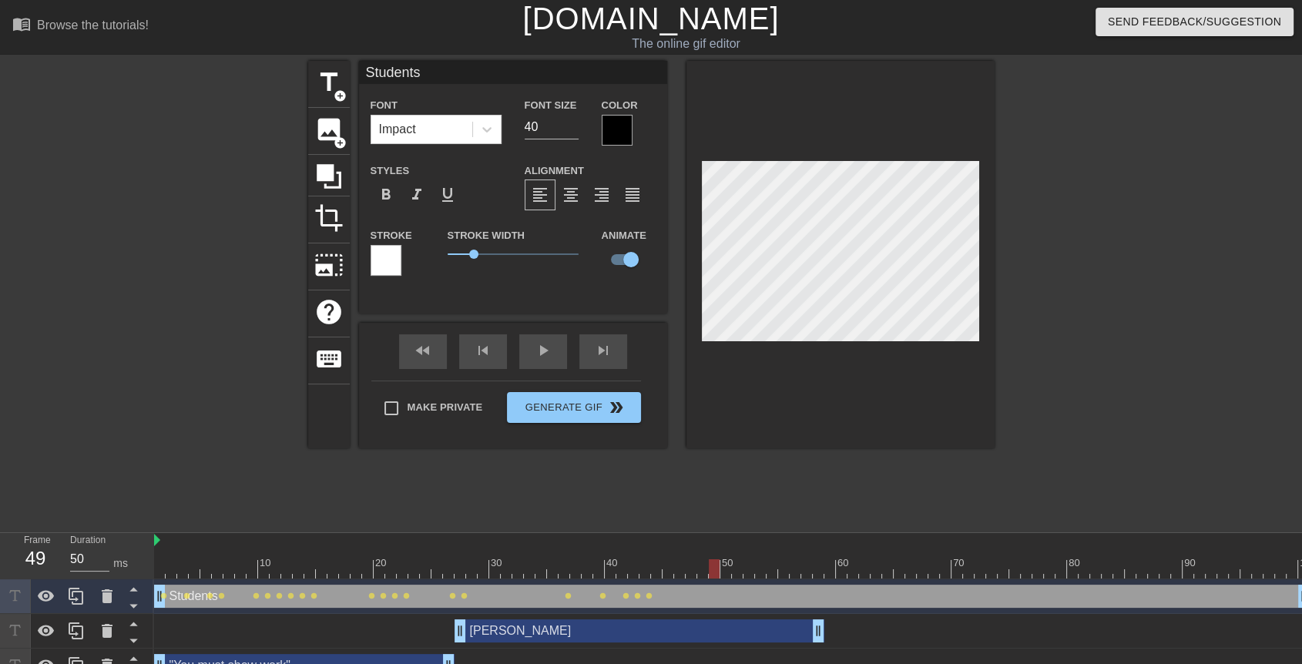
drag, startPoint x: 655, startPoint y: 568, endPoint x: 709, endPoint y: 565, distance: 54.0
click at [709, 565] on div at bounding box center [714, 568] width 11 height 19
drag, startPoint x: 712, startPoint y: 565, endPoint x: 743, endPoint y: 563, distance: 30.8
click at [743, 563] on div at bounding box center [748, 568] width 11 height 19
drag, startPoint x: 743, startPoint y: 563, endPoint x: 772, endPoint y: 565, distance: 29.3
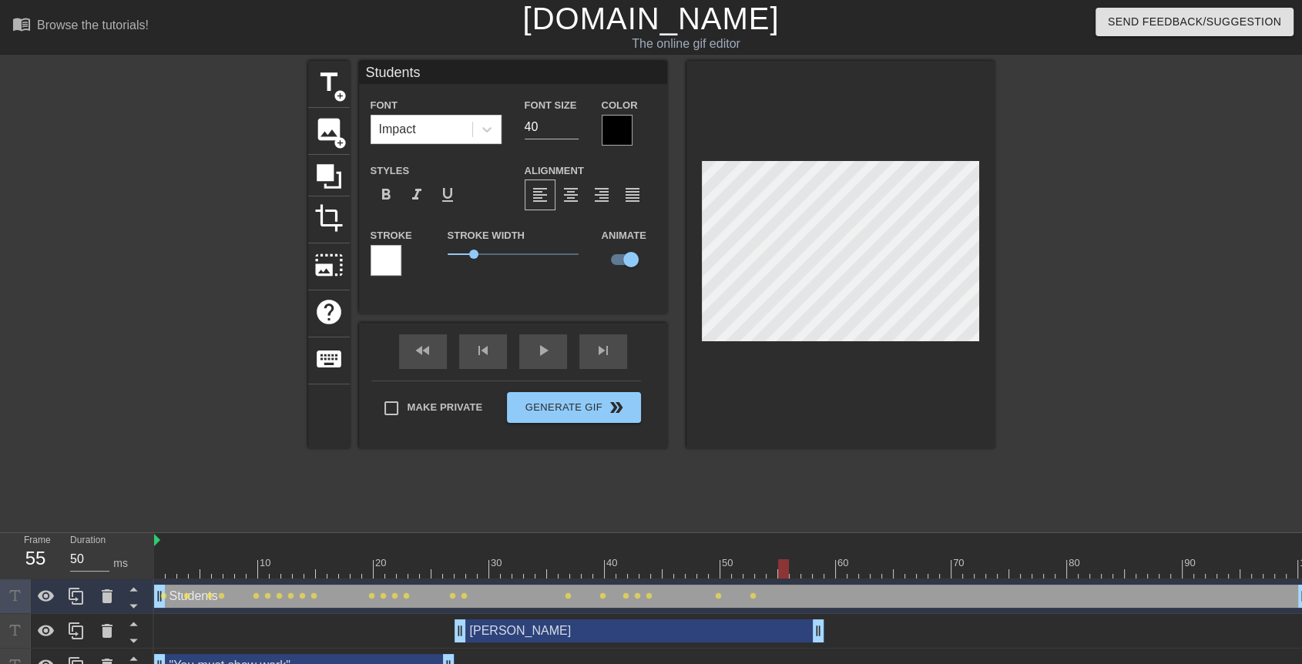
click at [772, 565] on div at bounding box center [731, 568] width 1155 height 19
drag, startPoint x: 783, startPoint y: 565, endPoint x: 829, endPoint y: 568, distance: 46.3
click at [829, 568] on div at bounding box center [829, 568] width 11 height 19
drag, startPoint x: 833, startPoint y: 563, endPoint x: 1293, endPoint y: 540, distance: 459.7
click at [1293, 540] on div "10 20 30 40 50 60 70 80 90 100" at bounding box center [731, 555] width 1155 height 45
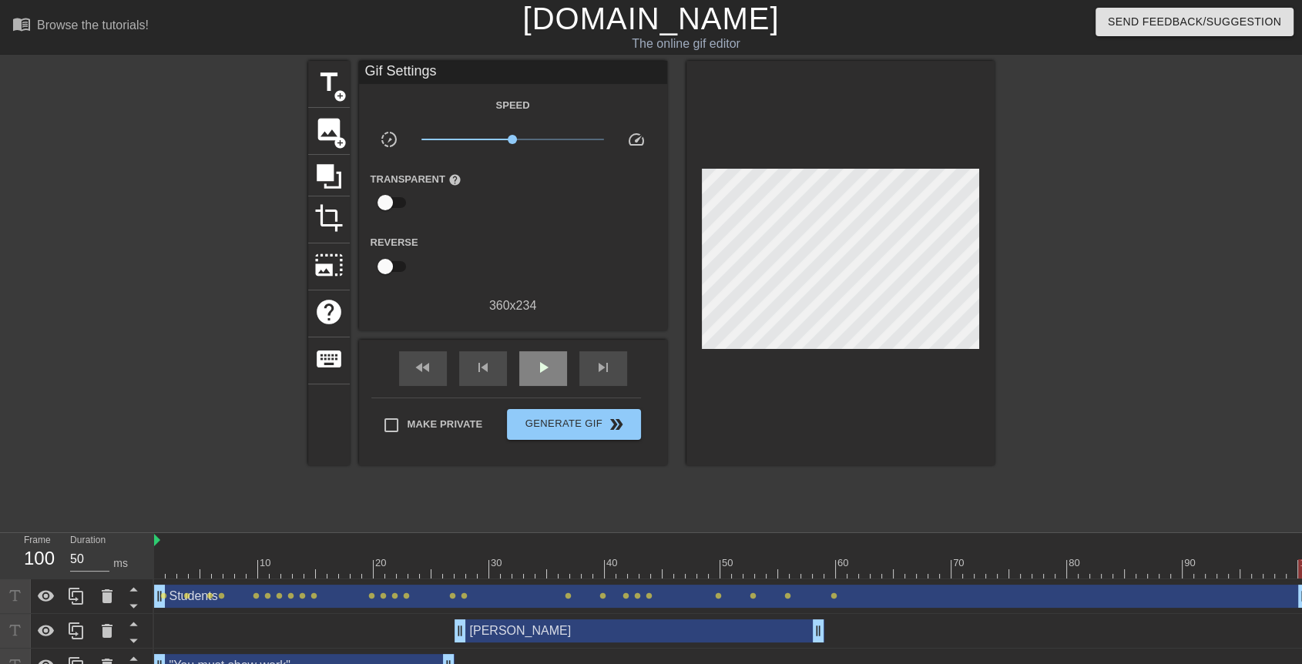
click at [542, 344] on div "fast_rewind skip_previous play_arrow skip_next" at bounding box center [512, 369] width 251 height 58
click at [542, 362] on span "play_arrow" at bounding box center [543, 367] width 18 height 18
drag, startPoint x: 424, startPoint y: 431, endPoint x: 552, endPoint y: 422, distance: 128.1
click at [552, 422] on div "Make Private Generate Gif double_arrow" at bounding box center [506, 427] width 270 height 61
click at [451, 430] on span "Make Private" at bounding box center [444, 424] width 75 height 15
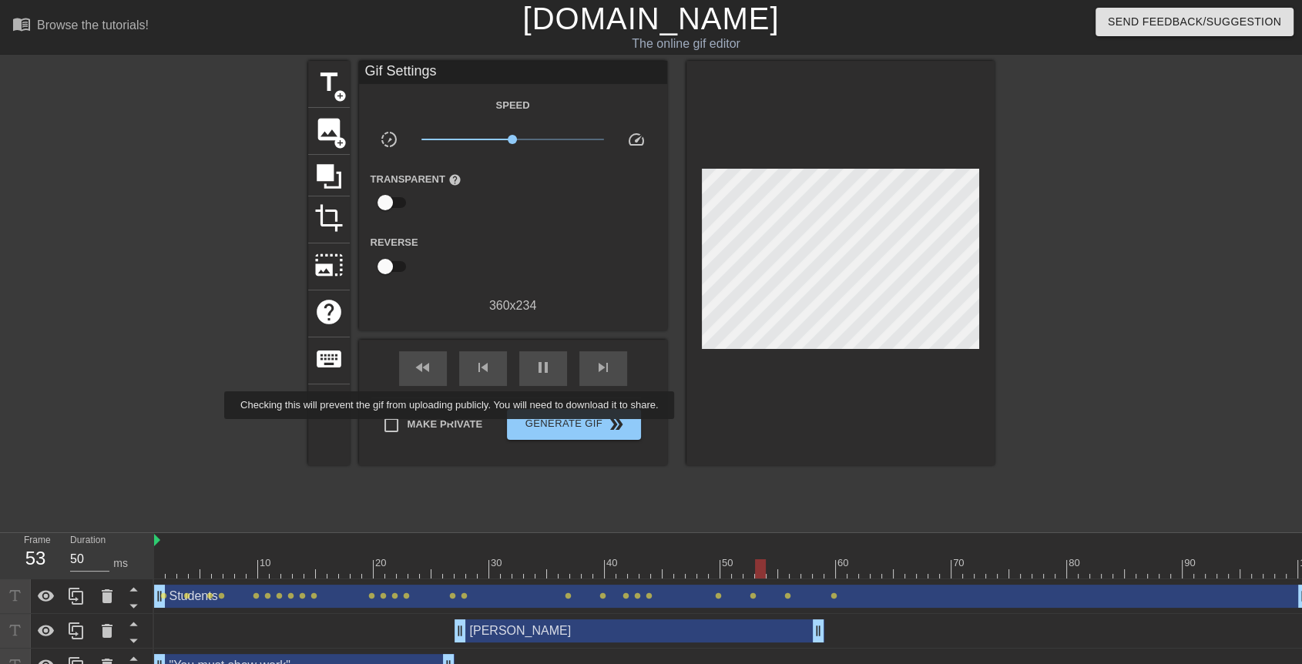
click at [407, 430] on input "Make Private" at bounding box center [391, 425] width 32 height 32
checkbox input "true"
click at [518, 430] on span "Generate Gif double_arrow" at bounding box center [573, 424] width 121 height 18
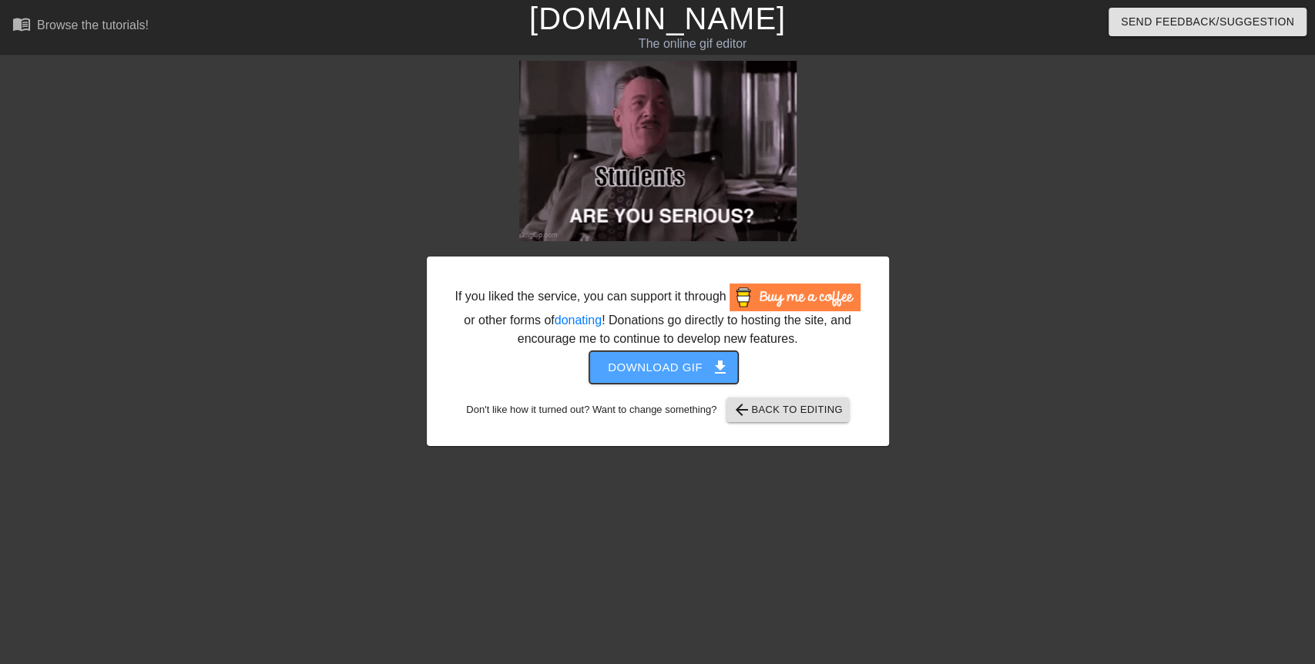
click at [680, 374] on span "Download gif get_app" at bounding box center [664, 367] width 112 height 20
